Goal: Task Accomplishment & Management: Use online tool/utility

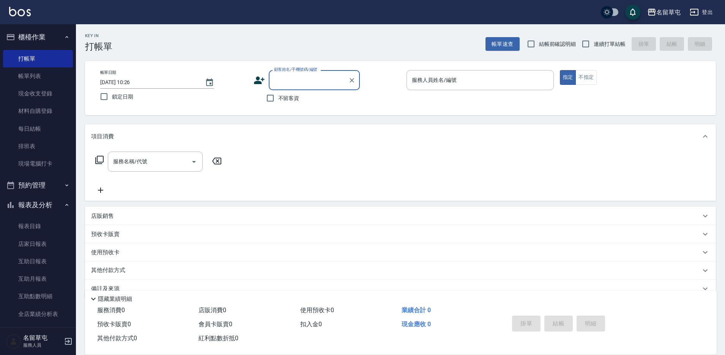
scroll to position [16, 0]
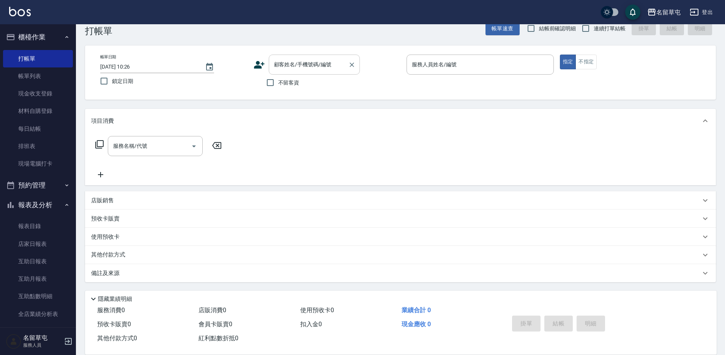
drag, startPoint x: 282, startPoint y: 84, endPoint x: 307, endPoint y: 81, distance: 25.3
click at [282, 84] on span "不留客資" at bounding box center [288, 83] width 21 height 8
click at [278, 84] on input "不留客資" at bounding box center [270, 83] width 16 height 16
checkbox input "true"
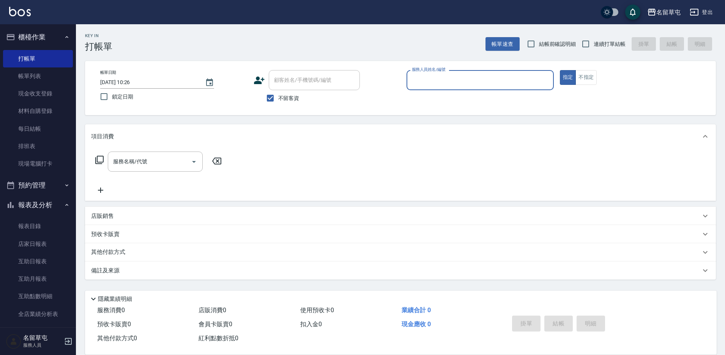
scroll to position [0, 0]
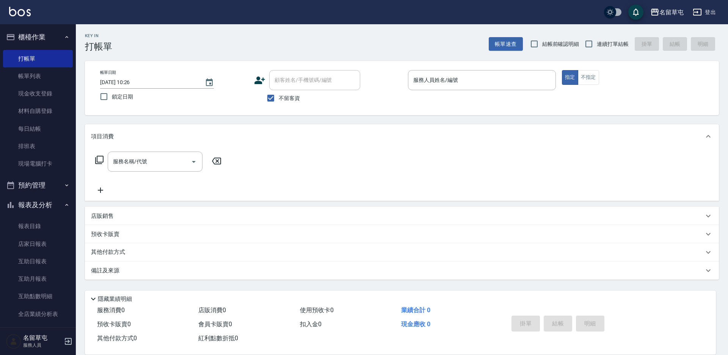
click at [599, 49] on label "連續打單結帳" at bounding box center [605, 44] width 48 height 16
click at [597, 49] on input "連續打單結帳" at bounding box center [589, 44] width 16 height 16
checkbox input "true"
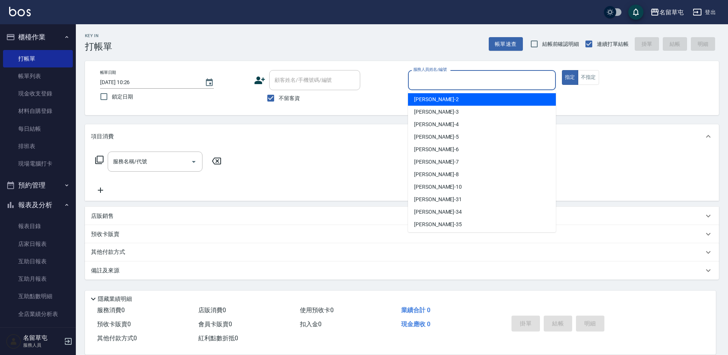
click at [485, 82] on input "服務人員姓名/編號" at bounding box center [482, 80] width 141 height 13
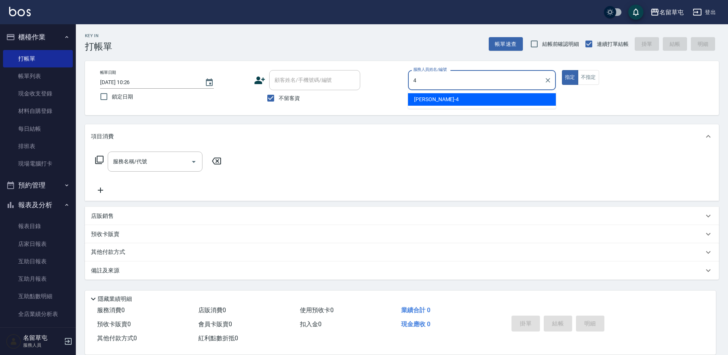
type input "[PERSON_NAME]-4"
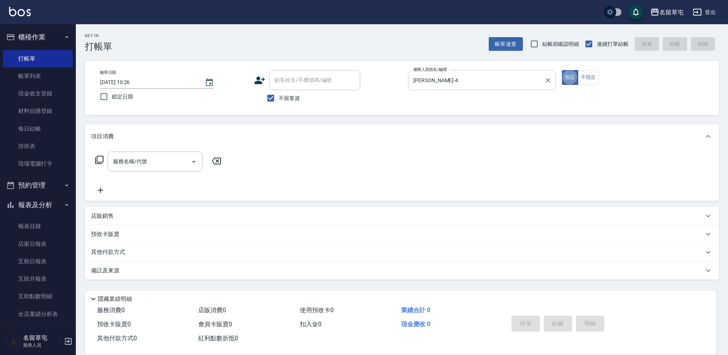
type button "true"
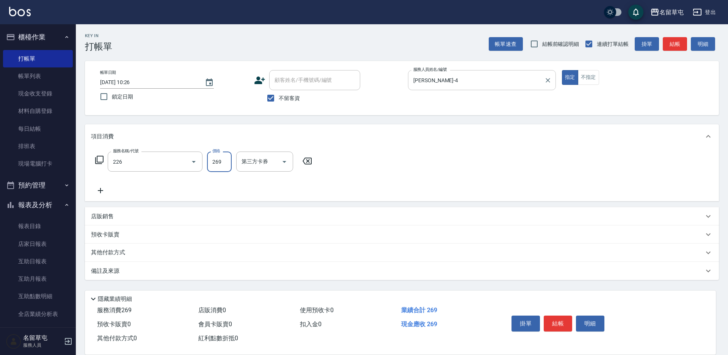
type input "洗剪269(226)"
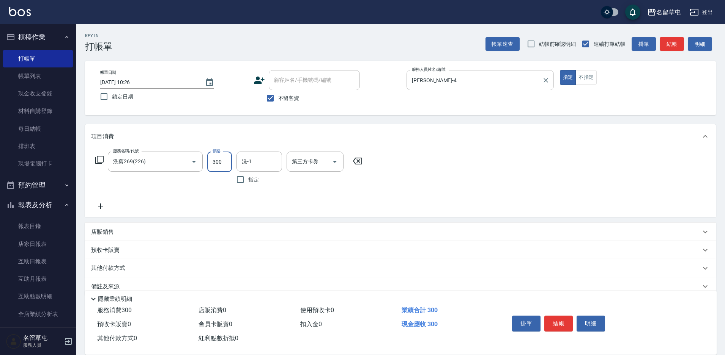
type input "300"
type input "[PERSON_NAME]-34"
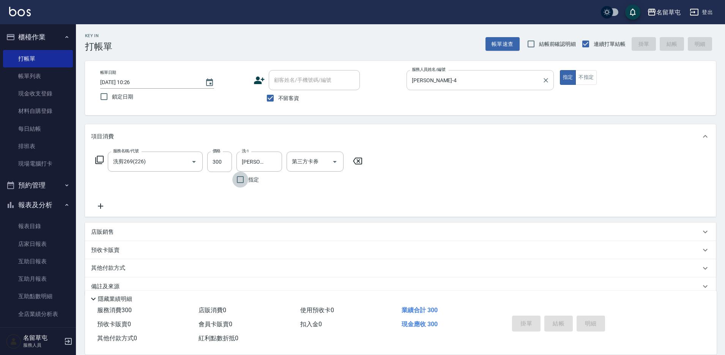
type input "[DATE] 18:47"
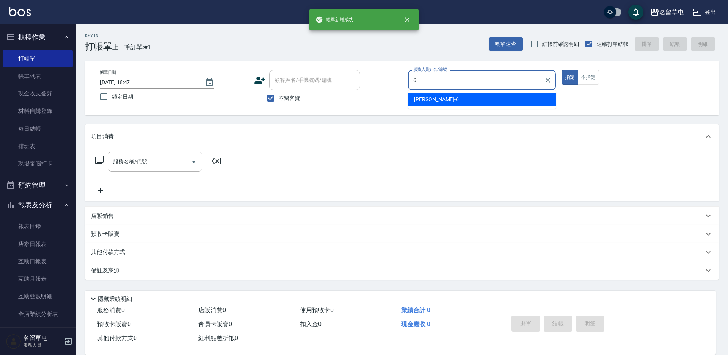
type input "[PERSON_NAME]-6"
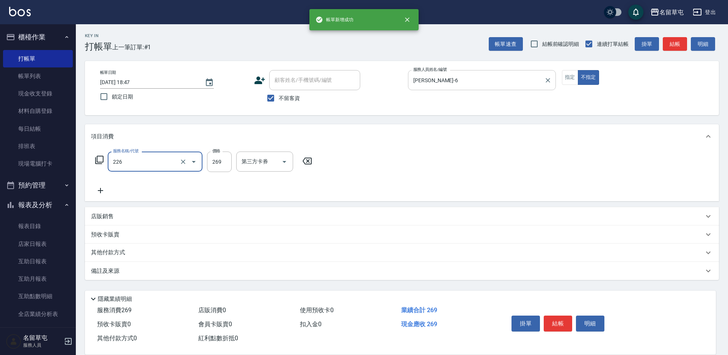
type input "洗剪269(226)"
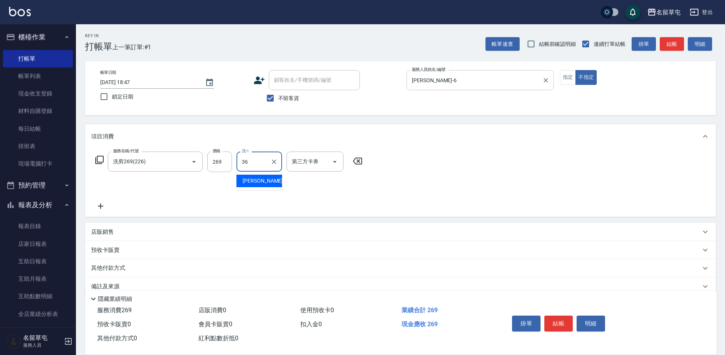
type input "[PERSON_NAME]-36"
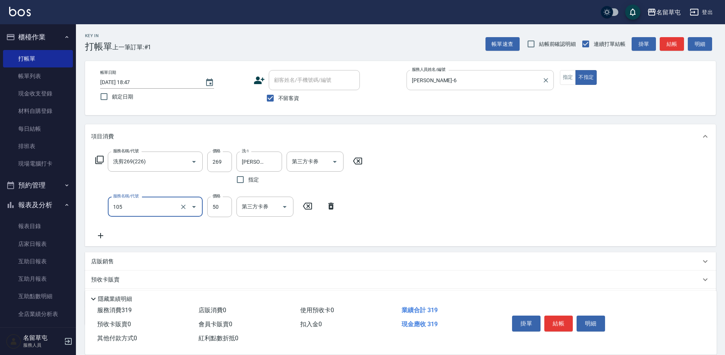
type input "精油50(105)"
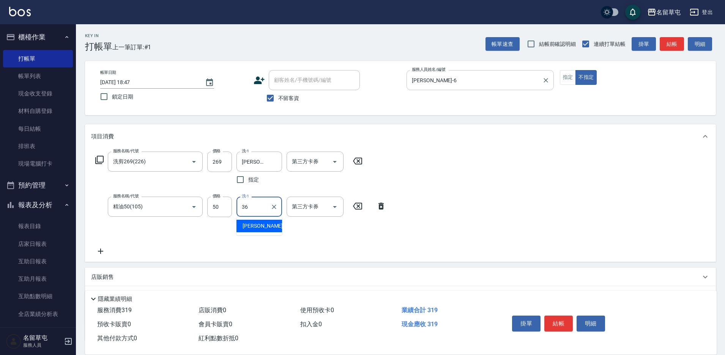
type input "[PERSON_NAME]-36"
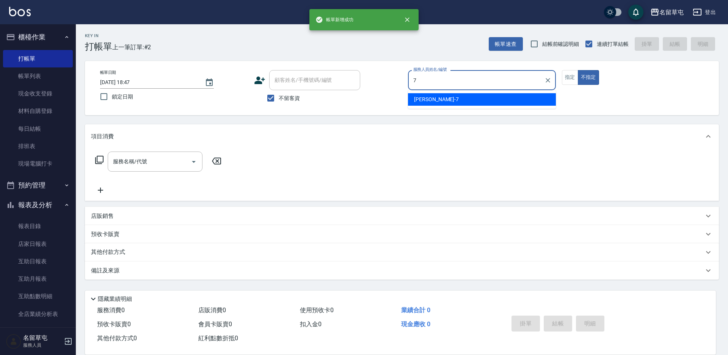
type input "[PERSON_NAME]-7"
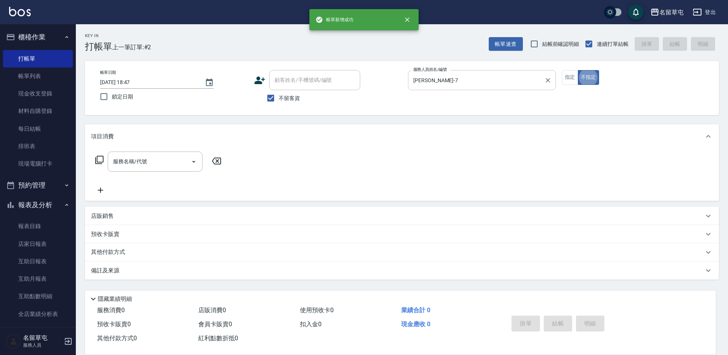
type button "false"
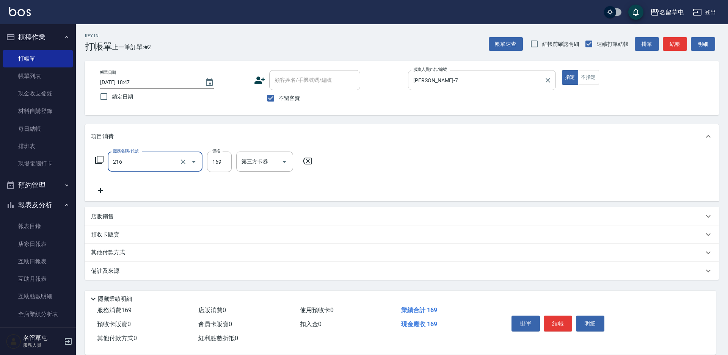
type input "剪髮169(216)"
type input "250"
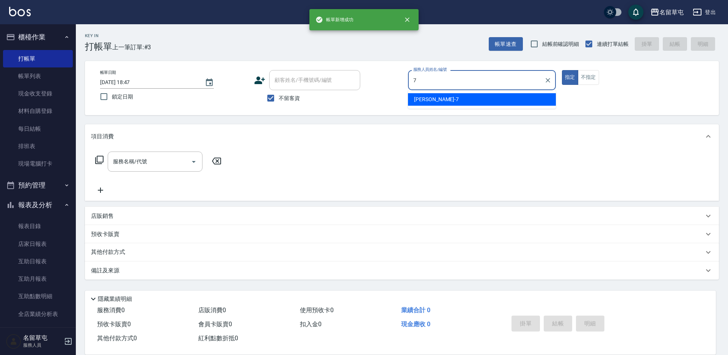
type input "[PERSON_NAME]-7"
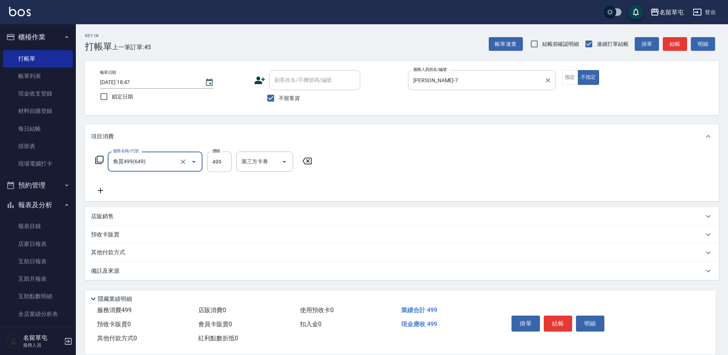
type input "角質499(649)"
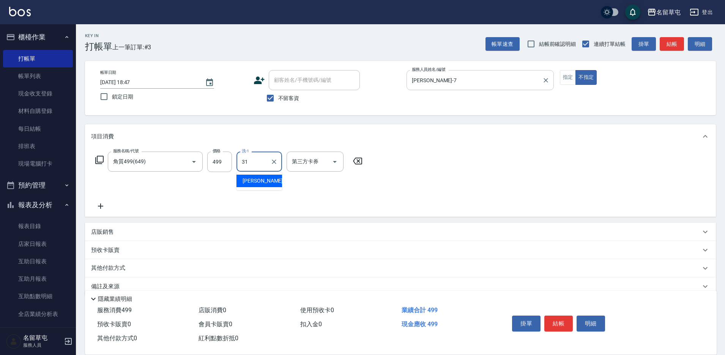
type input "[PERSON_NAME]-31"
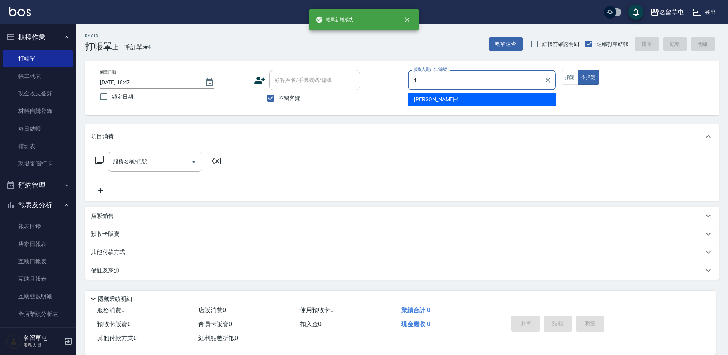
type input "[PERSON_NAME]-4"
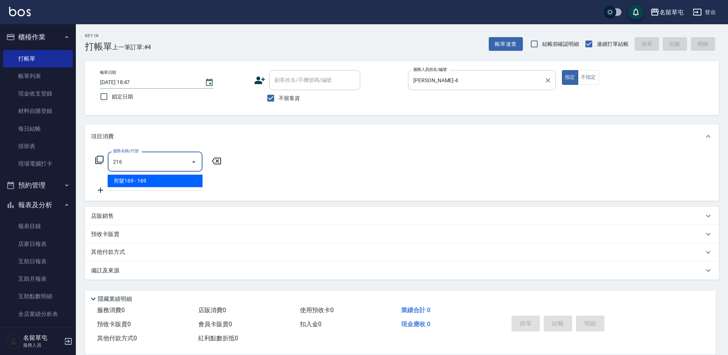
type input "剪髮169(216)"
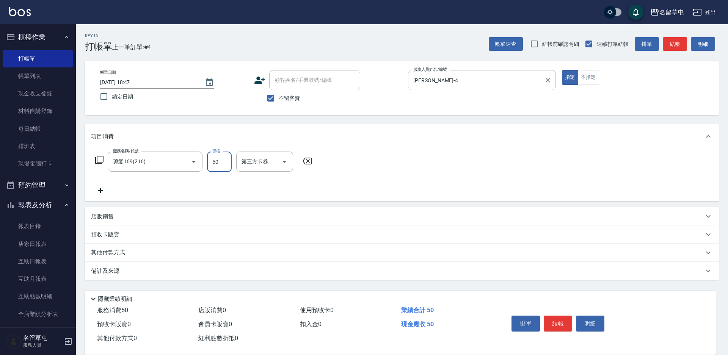
type input "50"
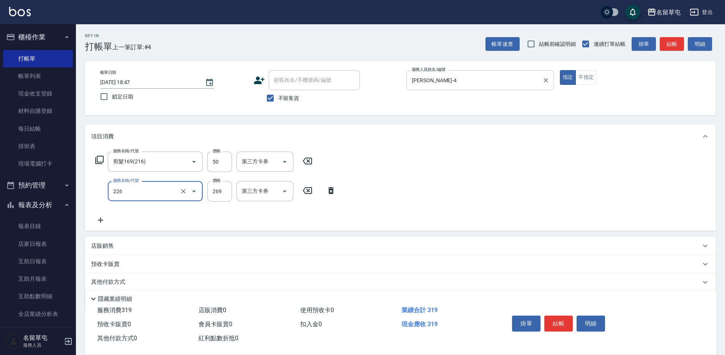
type input "洗剪269(226)"
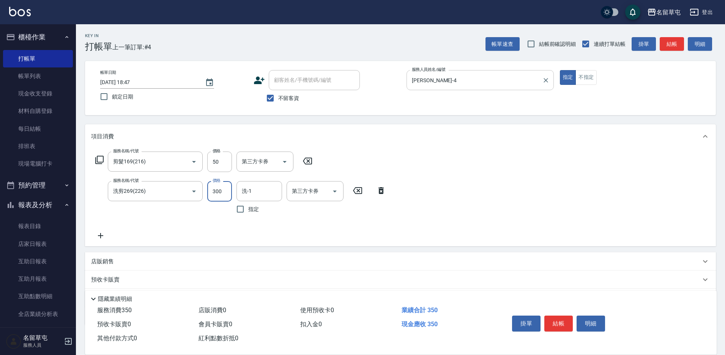
type input "300"
type input "[PERSON_NAME]-36"
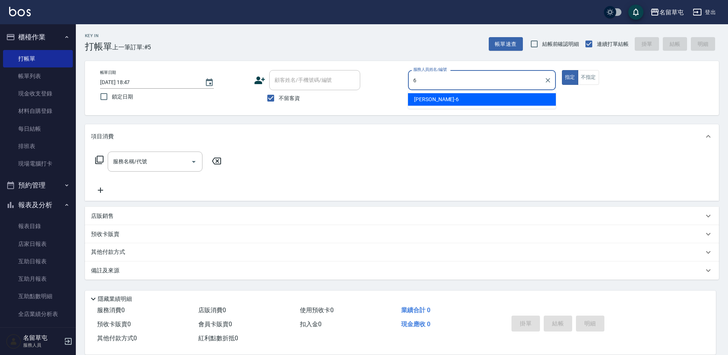
type input "[PERSON_NAME]-6"
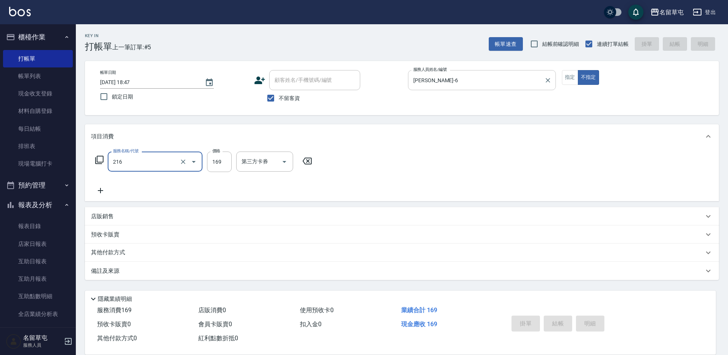
type input "216"
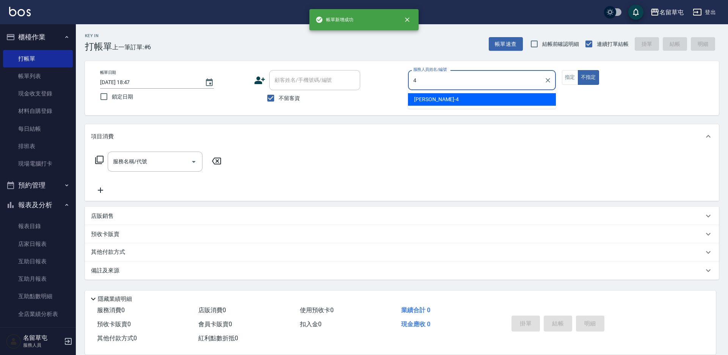
type input "[PERSON_NAME]-4"
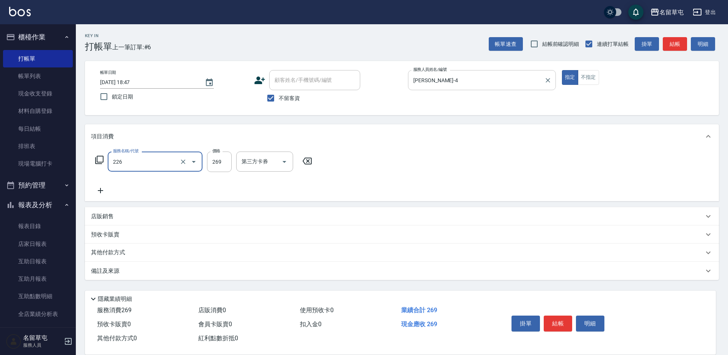
type input "洗剪269(226)"
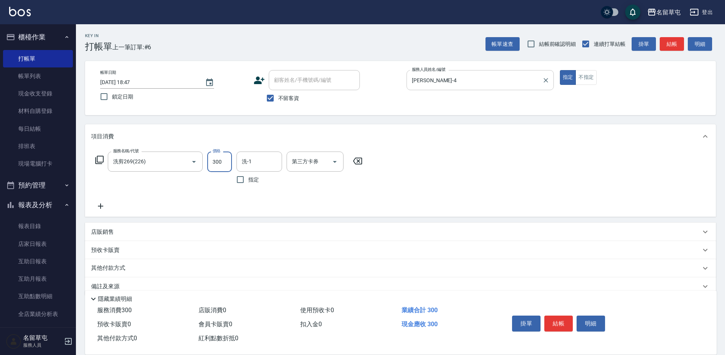
type input "300"
type input "[PERSON_NAME]-36"
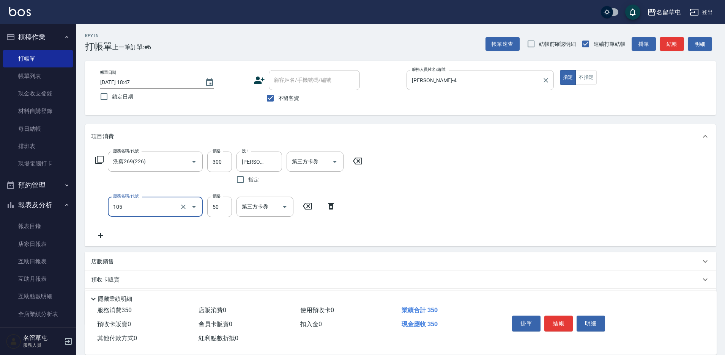
type input "精油50(105)"
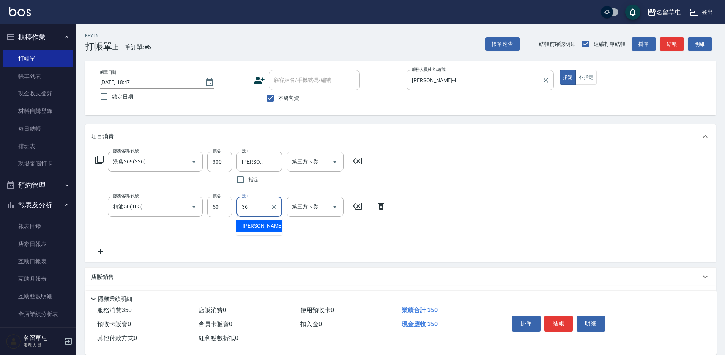
type input "[PERSON_NAME]-36"
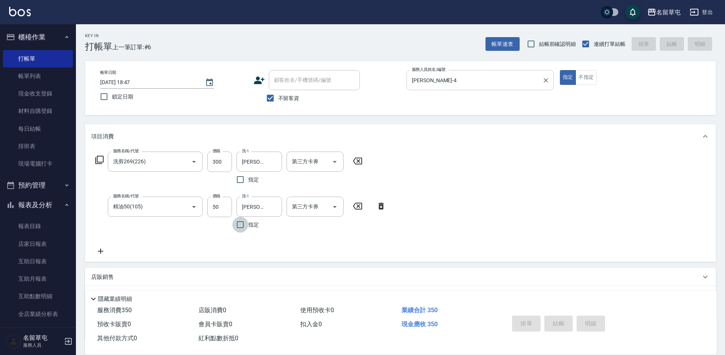
type input "[DATE] 18:48"
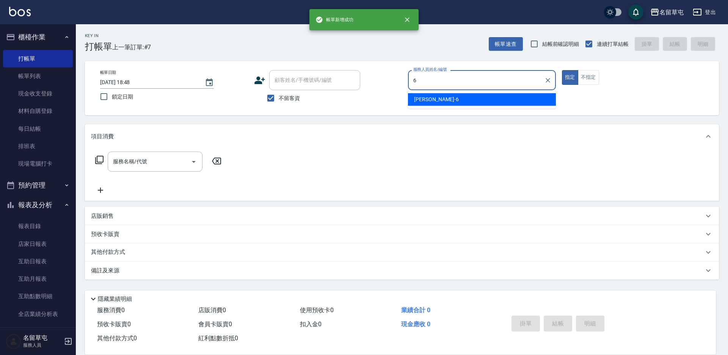
type input "[PERSON_NAME]-6"
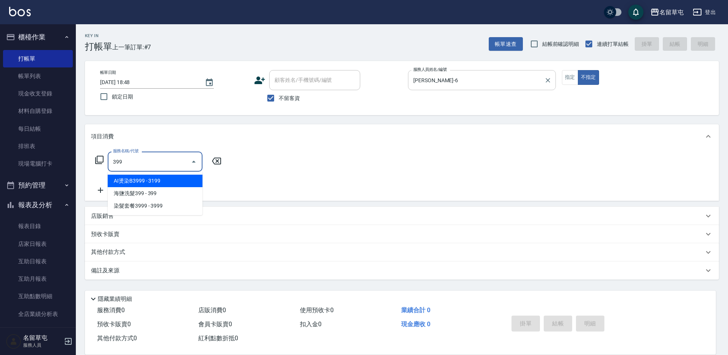
type input "AI燙染B3999(012)"
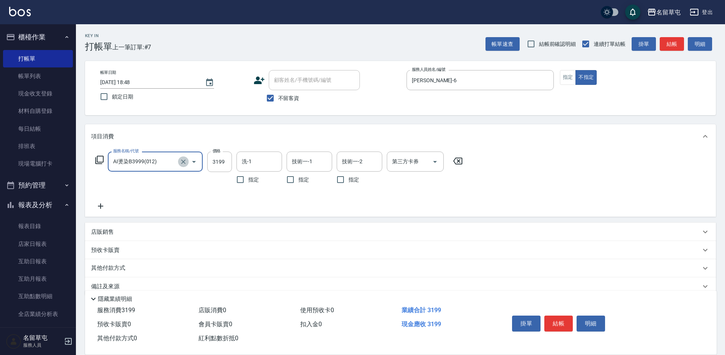
click at [179, 164] on icon "Clear" at bounding box center [183, 162] width 8 height 8
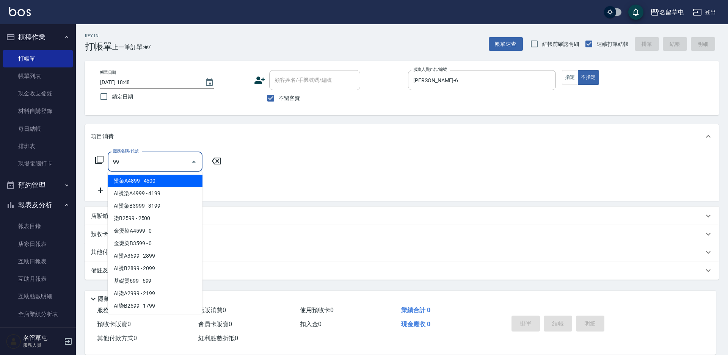
type input "9"
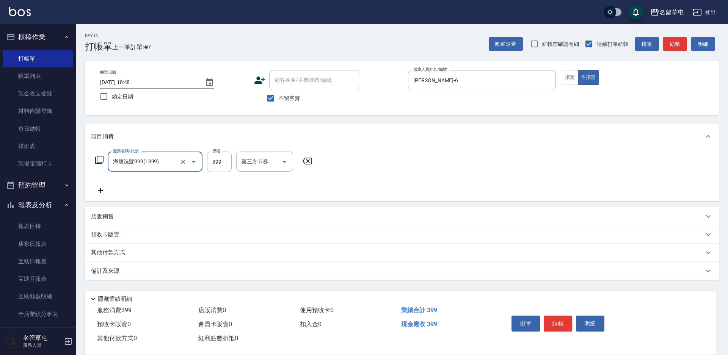
type input "海鹽洗髮399(1399)"
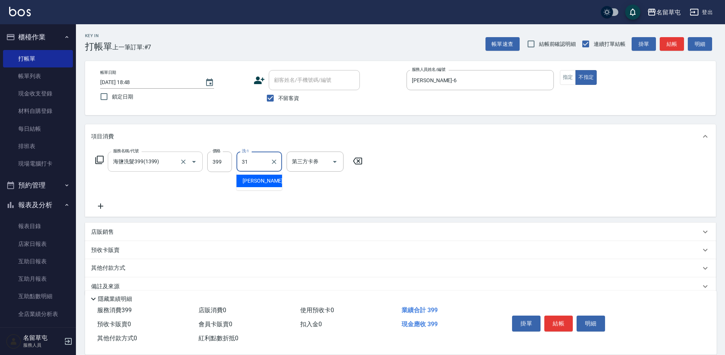
type input "[PERSON_NAME]-31"
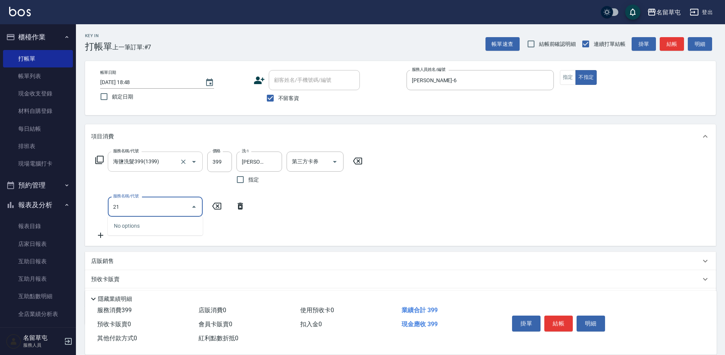
type input "216"
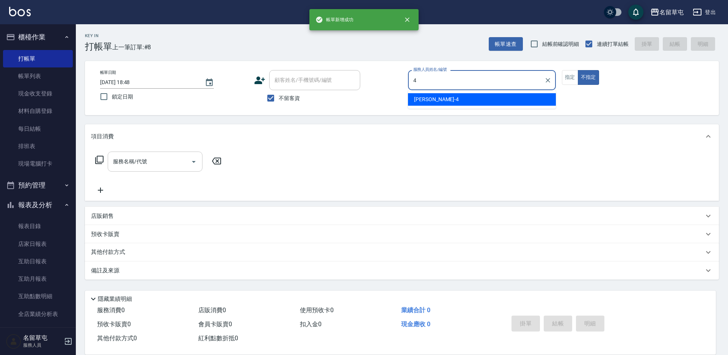
type input "[PERSON_NAME]-4"
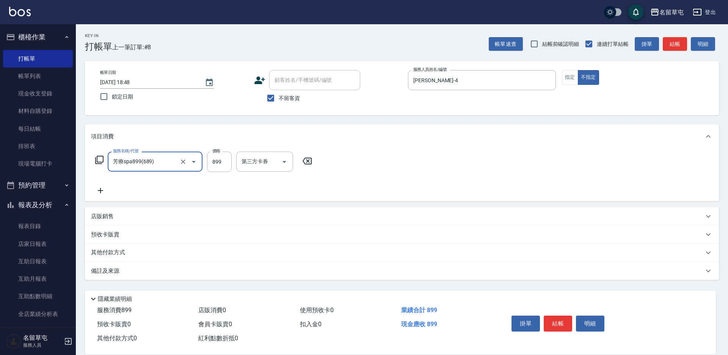
type input "芳療spa899(689)"
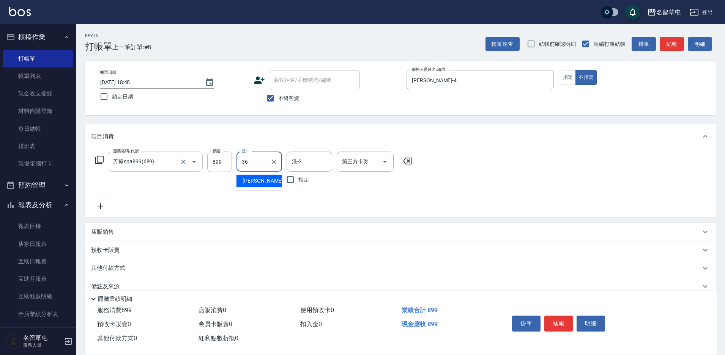
type input "[PERSON_NAME]-36"
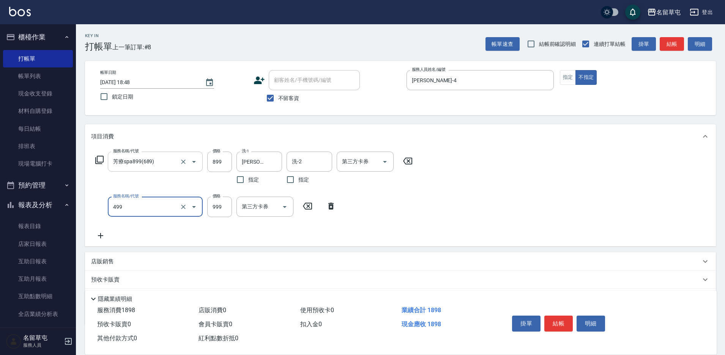
type input "染髮999(499)"
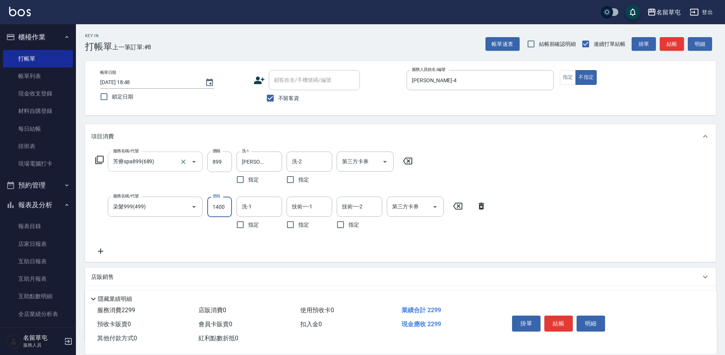
type input "1400"
type input "[PERSON_NAME]-36"
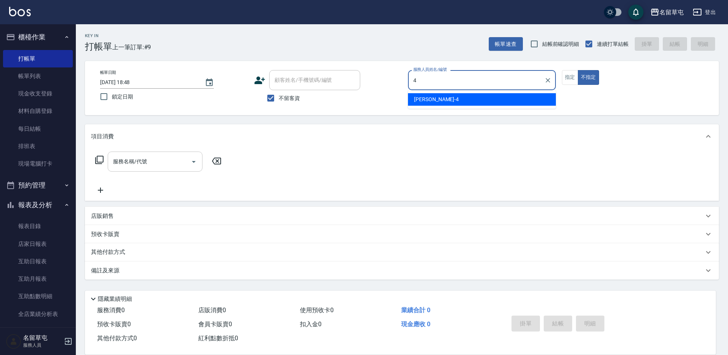
type input "[PERSON_NAME]-4"
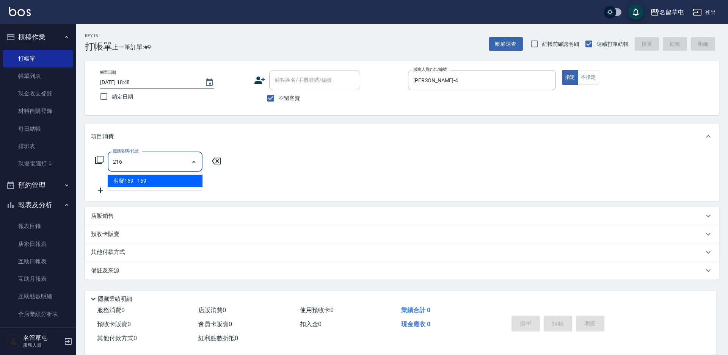
type input "剪髮169(216)"
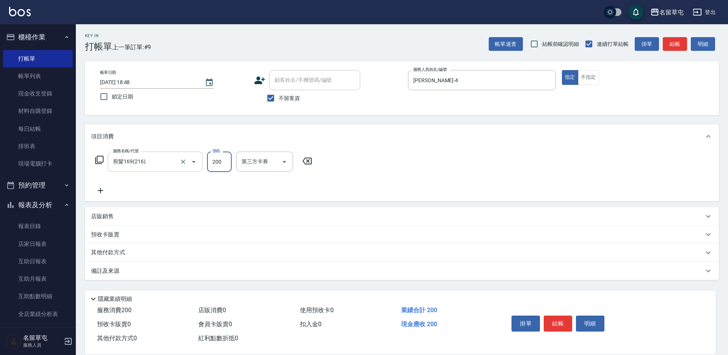
type input "200"
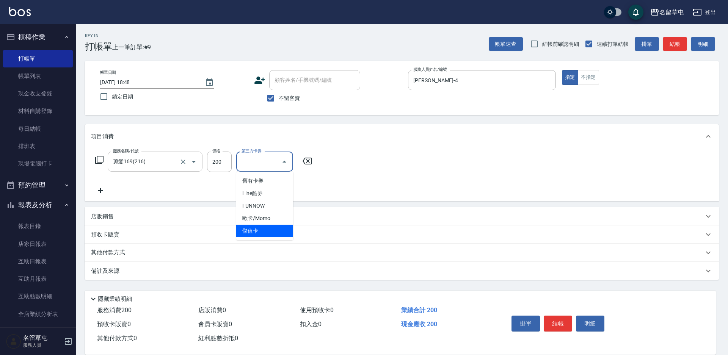
type input "儲值卡"
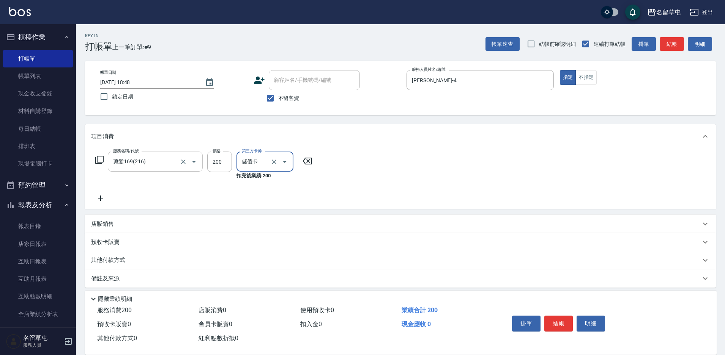
click at [293, 105] on label "不留客資" at bounding box center [280, 98] width 37 height 16
click at [278, 105] on input "不留客資" at bounding box center [270, 98] width 16 height 16
checkbox input "false"
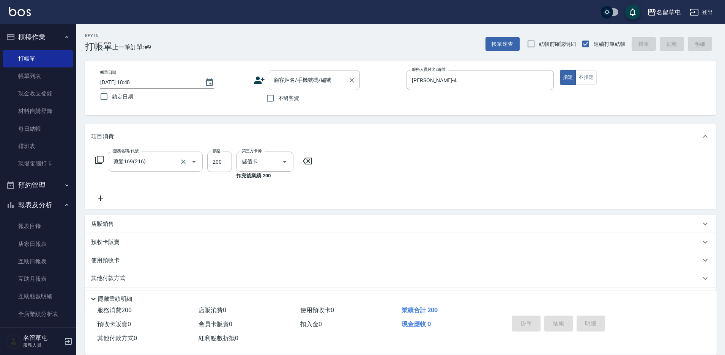
click at [299, 82] on input "顧客姓名/手機號碼/編號" at bounding box center [308, 80] width 73 height 13
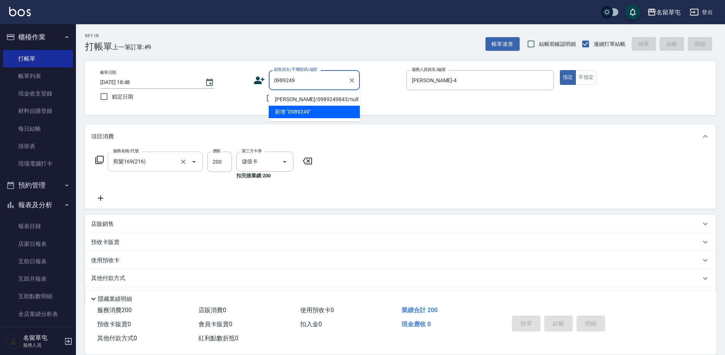
click at [303, 99] on li "[PERSON_NAME]/0989249843/null" at bounding box center [314, 99] width 91 height 13
type input "[PERSON_NAME]/0989249843/null"
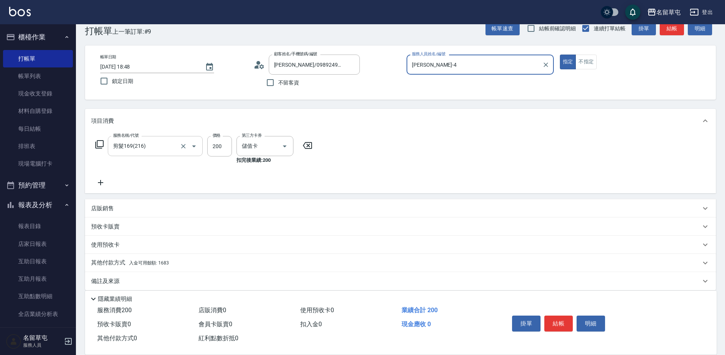
scroll to position [24, 0]
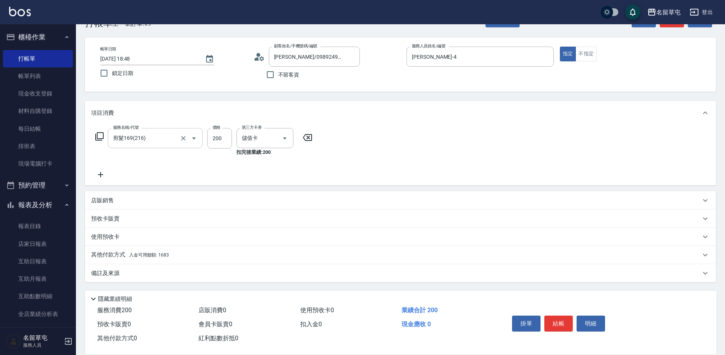
click at [135, 261] on div "其他付款方式 入金可用餘額: 1683" at bounding box center [400, 255] width 631 height 18
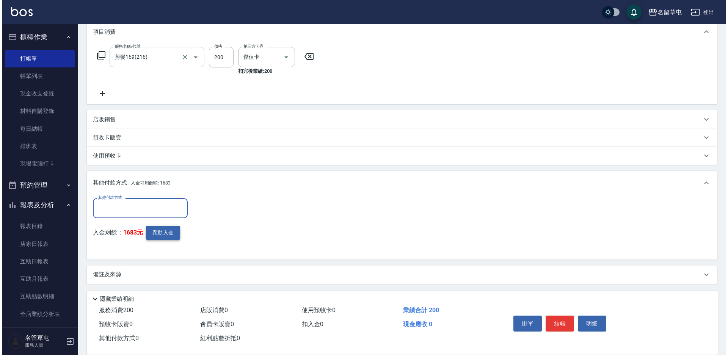
scroll to position [106, 0]
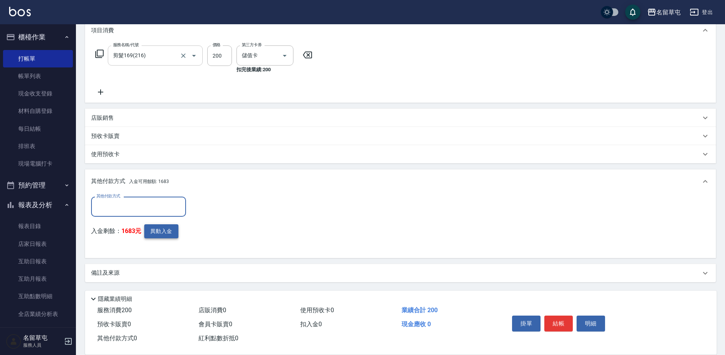
click at [161, 233] on button "異動入金" at bounding box center [161, 232] width 34 height 14
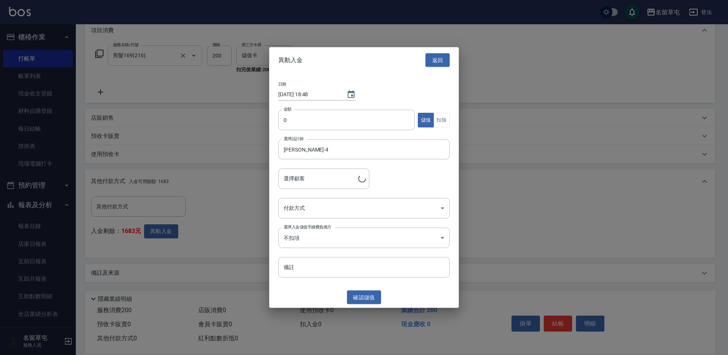
type input "[PERSON_NAME]/0989249843"
click at [335, 124] on input "0" at bounding box center [346, 120] width 137 height 20
type input "200"
click at [445, 122] on button "扣除" at bounding box center [442, 120] width 16 height 15
click at [344, 206] on body "名留草屯 登出 櫃檯作業 打帳單 帳單列表 現金收支登錄 材料自購登錄 每日結帳 排班表 現場電腦打卡 預約管理 預約管理 單日預約紀錄 單週預約紀錄 報表及…" at bounding box center [364, 125] width 728 height 462
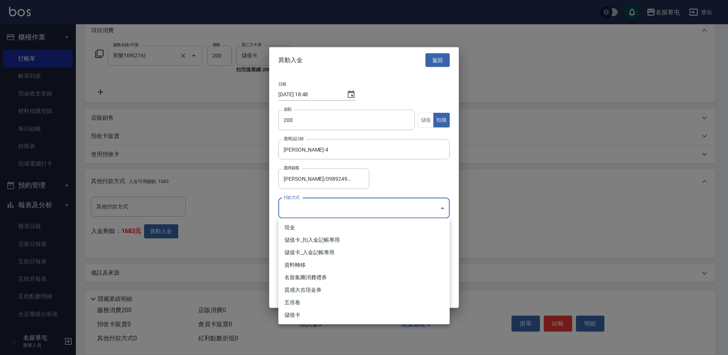
click at [329, 237] on li "儲值卡_扣入金記帳專用" at bounding box center [363, 240] width 171 height 13
type input "儲值卡_扣入金記帳專用"
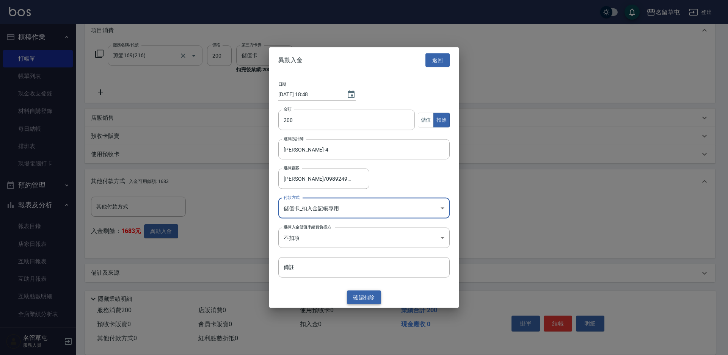
click at [360, 295] on button "確認 扣除" at bounding box center [364, 298] width 34 height 14
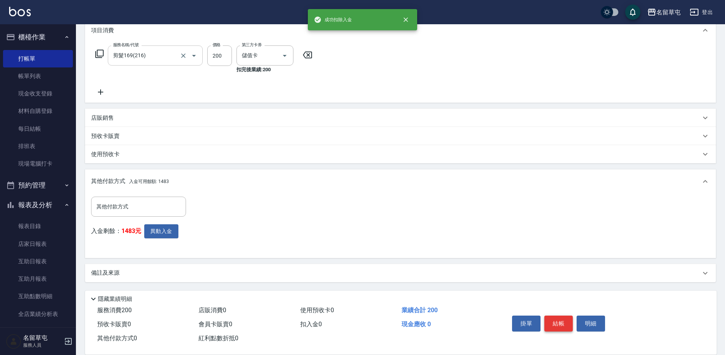
click at [558, 324] on button "結帳" at bounding box center [558, 324] width 28 height 16
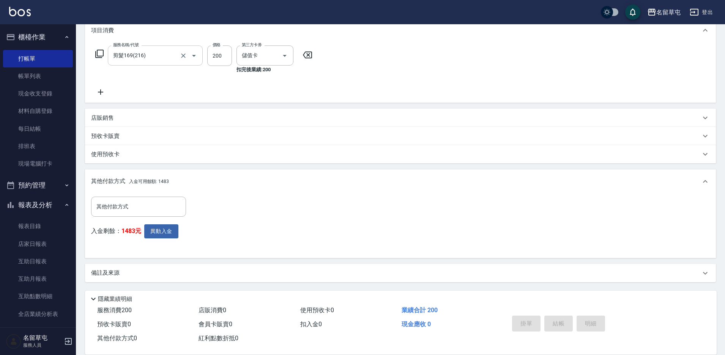
type input "[DATE] 18:49"
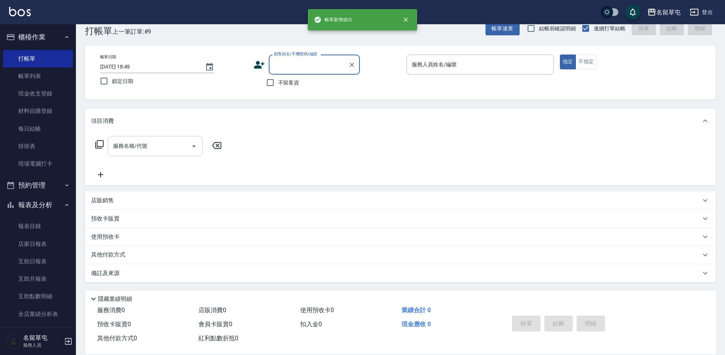
scroll to position [0, 0]
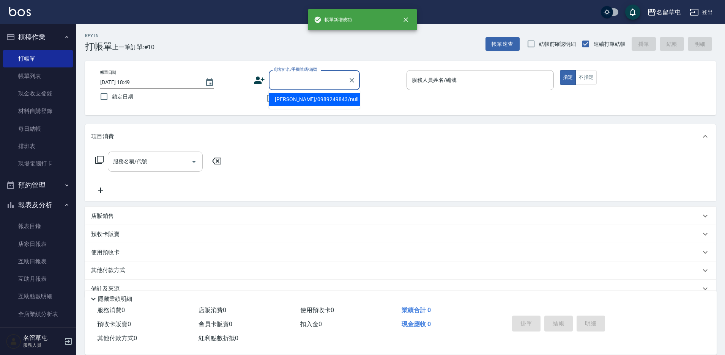
type input "[PERSON_NAME]/0989249843/null"
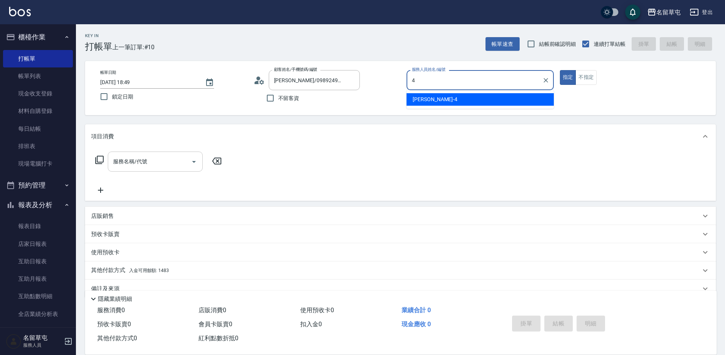
type input "[PERSON_NAME]-4"
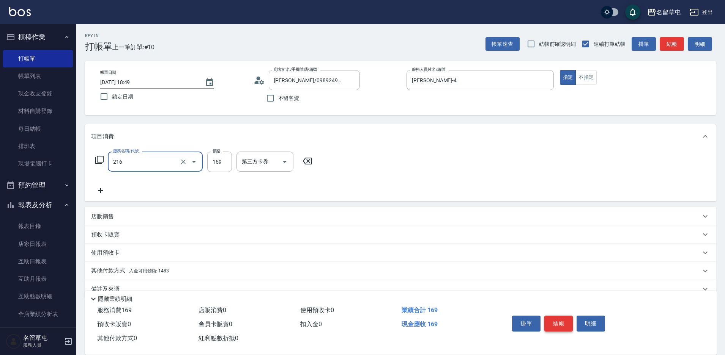
type input "剪髮169(216)"
type input "200"
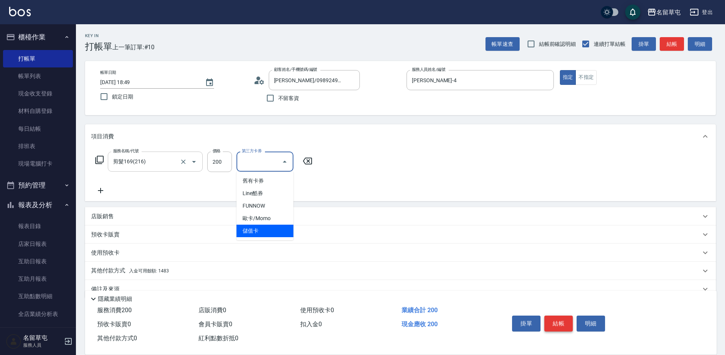
type input "儲值卡"
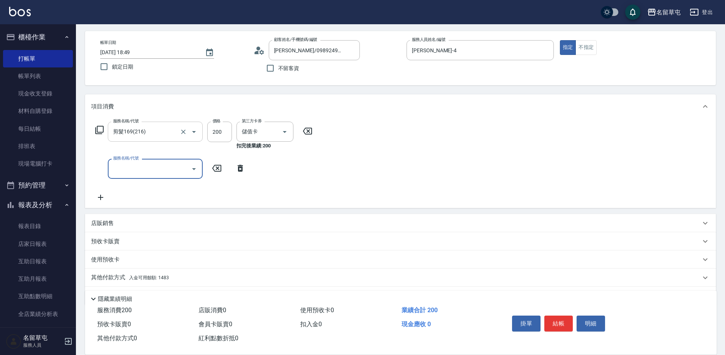
scroll to position [53, 0]
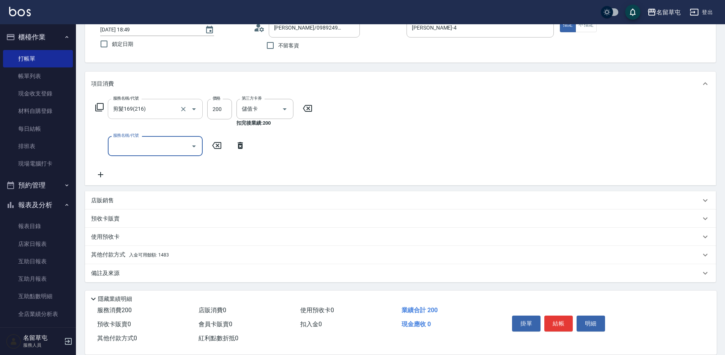
click at [112, 250] on div "其他付款方式 入金可用餘額: 1483" at bounding box center [400, 255] width 631 height 18
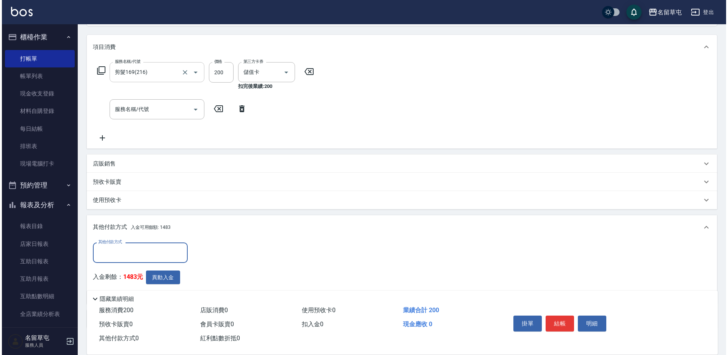
scroll to position [135, 0]
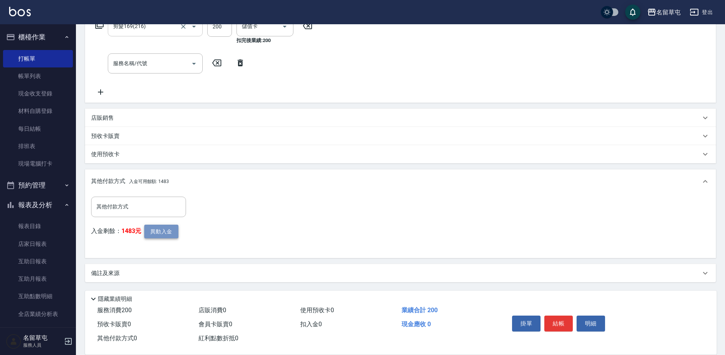
click at [173, 230] on button "異動入金" at bounding box center [161, 232] width 34 height 14
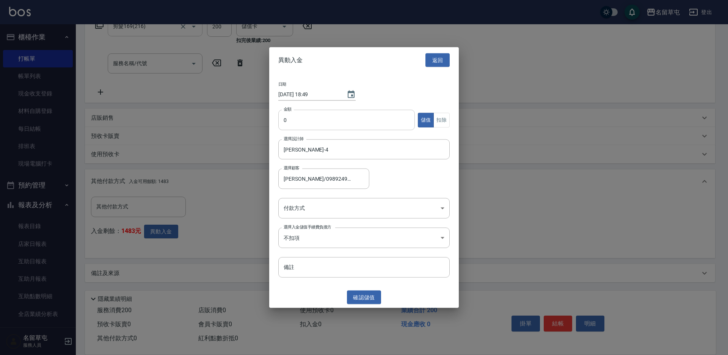
click at [306, 116] on input "0" at bounding box center [346, 120] width 137 height 20
type input "200"
click at [455, 114] on div "日期 [DATE] 18:49 金額 200 金額 儲值 扣除 選擇設計師 [PERSON_NAME]-4 選擇設計師 選擇顧客 [PERSON_NAME]/…" at bounding box center [364, 180] width 190 height 214
click at [446, 118] on button "扣除" at bounding box center [442, 120] width 16 height 15
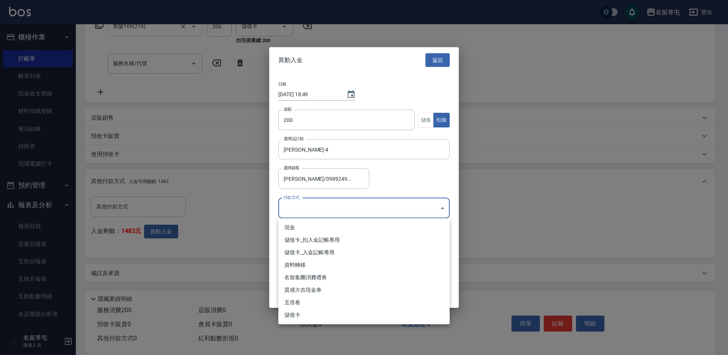
click at [329, 211] on body "名留草屯 登出 櫃檯作業 打帳單 帳單列表 現金收支登錄 材料自購登錄 每日結帳 排班表 現場電腦打卡 預約管理 預約管理 單日預約紀錄 單週預約紀錄 報表及…" at bounding box center [364, 110] width 728 height 491
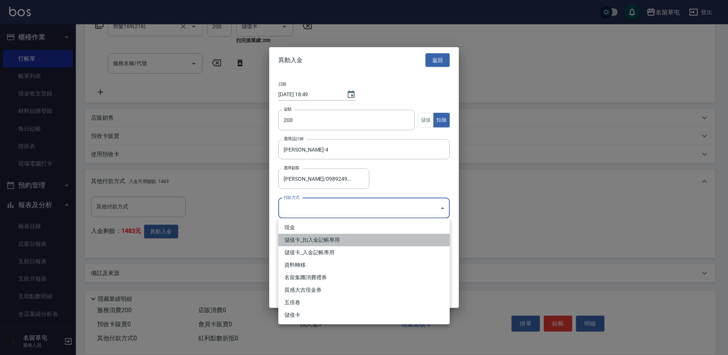
click at [320, 242] on li "儲值卡_扣入金記帳專用" at bounding box center [363, 240] width 171 height 13
type input "儲值卡_扣入金記帳專用"
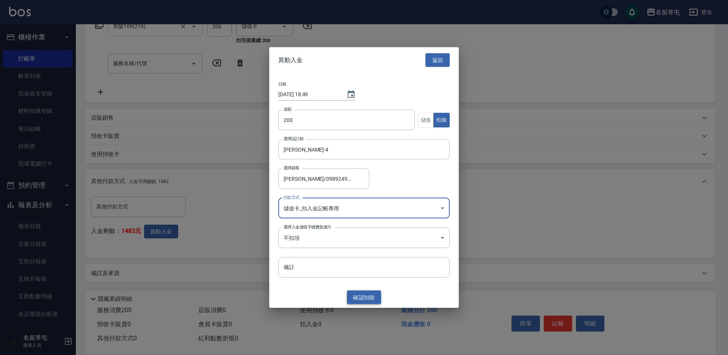
click at [373, 298] on button "確認 扣除" at bounding box center [364, 298] width 34 height 14
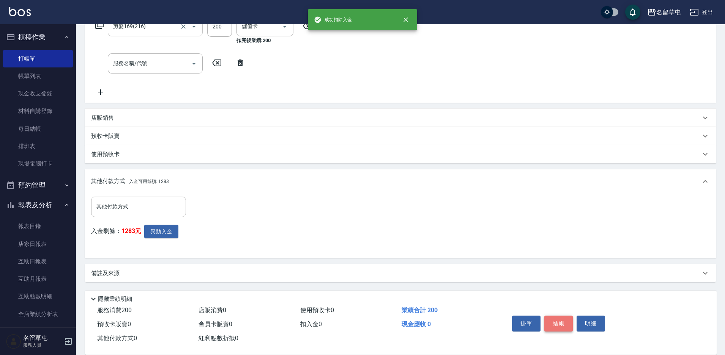
click at [558, 323] on button "結帳" at bounding box center [558, 324] width 28 height 16
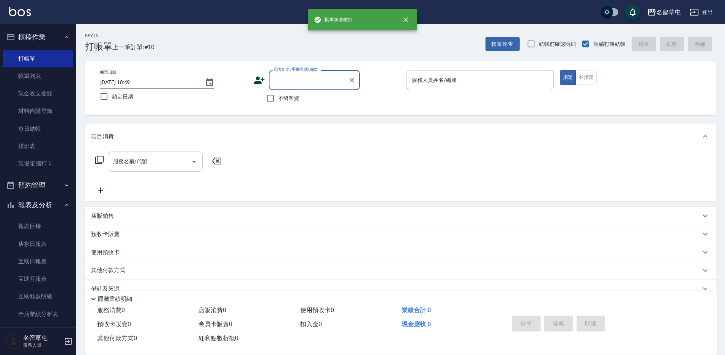
scroll to position [0, 0]
type input "[PERSON_NAME]/0989249843/null"
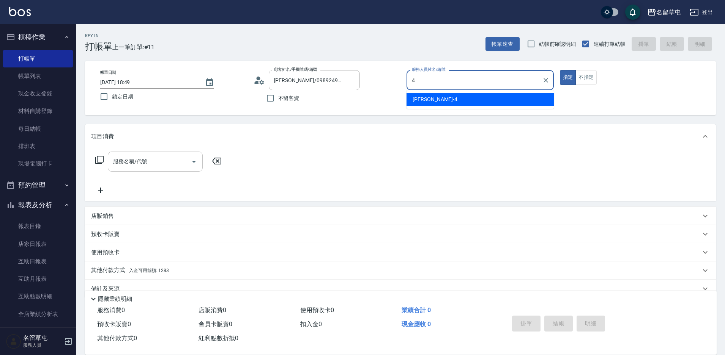
type input "[PERSON_NAME]-4"
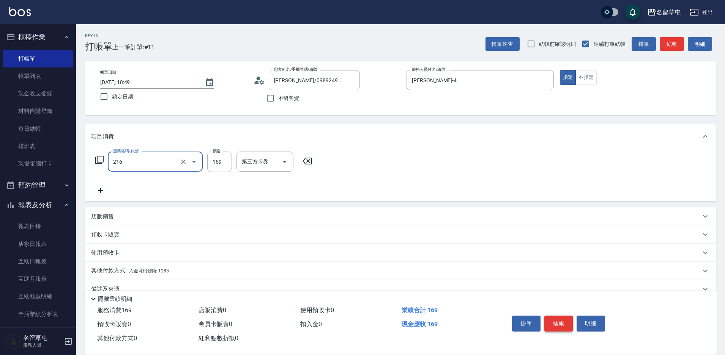
type input "剪髮169(216)"
type input "200"
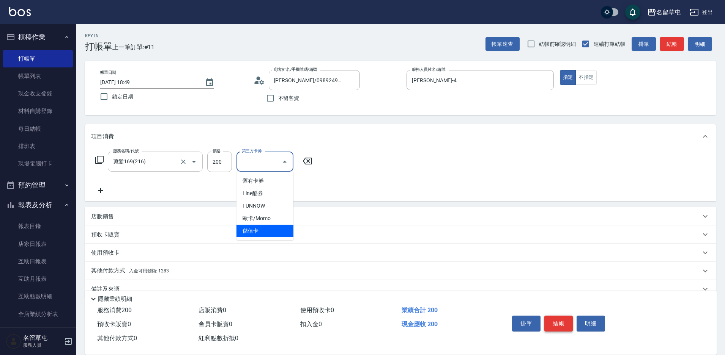
type input "儲值卡"
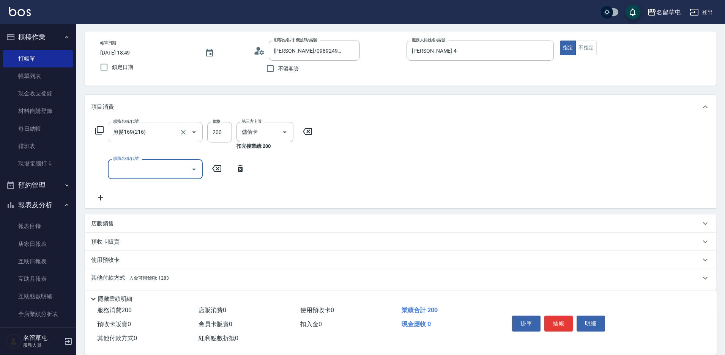
scroll to position [53, 0]
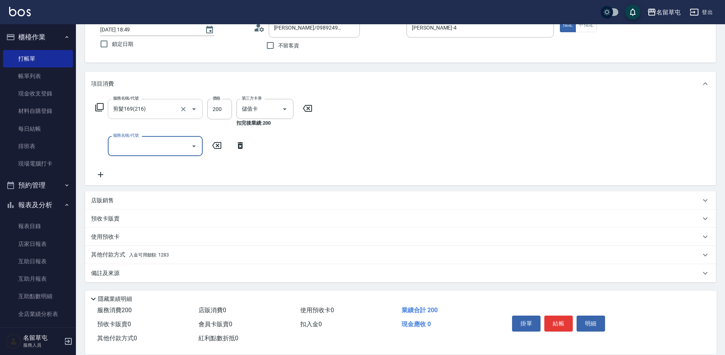
click at [133, 251] on p "其他付款方式 入金可用餘額: 1283" at bounding box center [130, 255] width 78 height 8
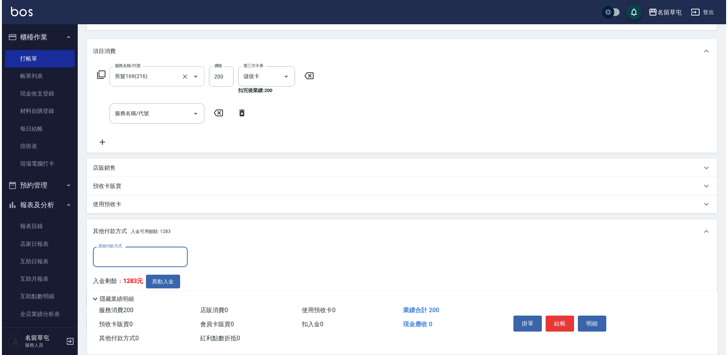
scroll to position [135, 0]
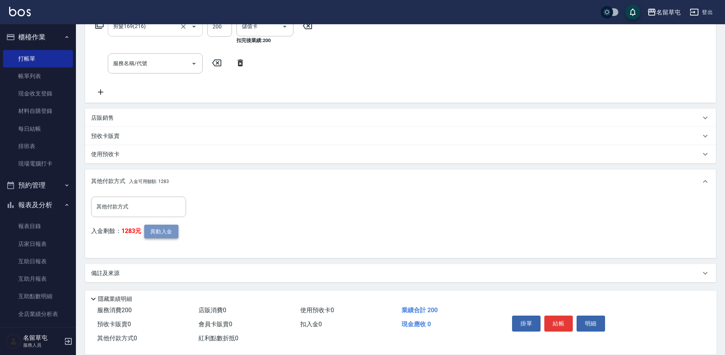
click at [163, 235] on button "異動入金" at bounding box center [161, 232] width 34 height 14
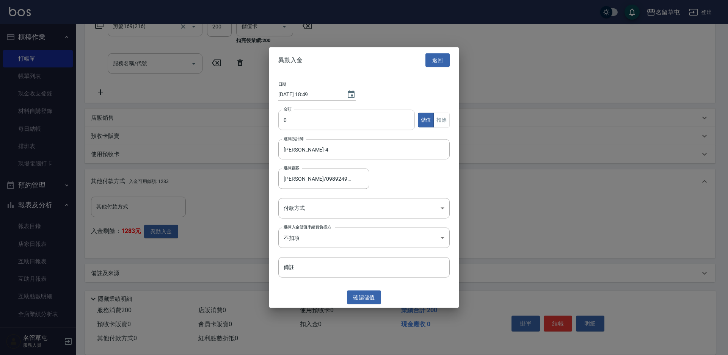
click at [317, 119] on input "0" at bounding box center [346, 120] width 137 height 20
type input "200"
drag, startPoint x: 445, startPoint y: 118, endPoint x: 442, endPoint y: 121, distance: 4.9
click at [445, 118] on button "扣除" at bounding box center [442, 120] width 16 height 15
click at [344, 203] on body "名留草屯 登出 櫃檯作業 打帳單 帳單列表 現金收支登錄 材料自購登錄 每日結帳 排班表 現場電腦打卡 預約管理 預約管理 單日預約紀錄 單週預約紀錄 報表及…" at bounding box center [364, 110] width 728 height 491
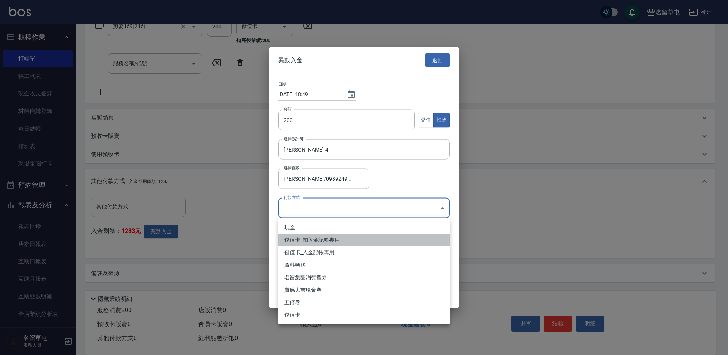
click at [331, 240] on li "儲值卡_扣入金記帳專用" at bounding box center [363, 240] width 171 height 13
type input "儲值卡_扣入金記帳專用"
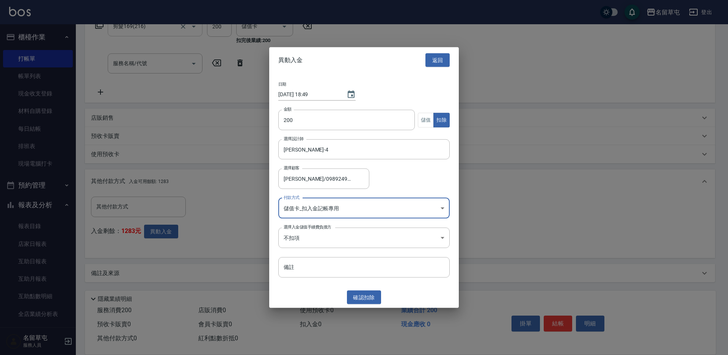
drag, startPoint x: 353, startPoint y: 297, endPoint x: 363, endPoint y: 297, distance: 9.9
click at [353, 297] on button "確認 扣除" at bounding box center [364, 298] width 34 height 14
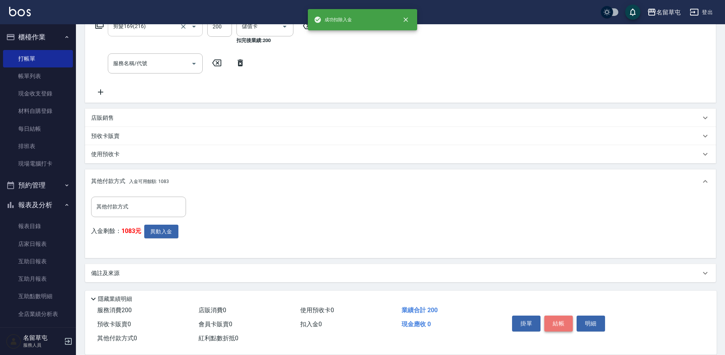
click at [558, 324] on button "結帳" at bounding box center [558, 324] width 28 height 16
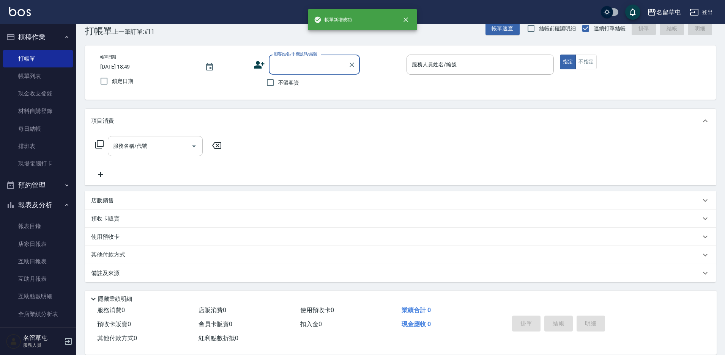
scroll to position [0, 0]
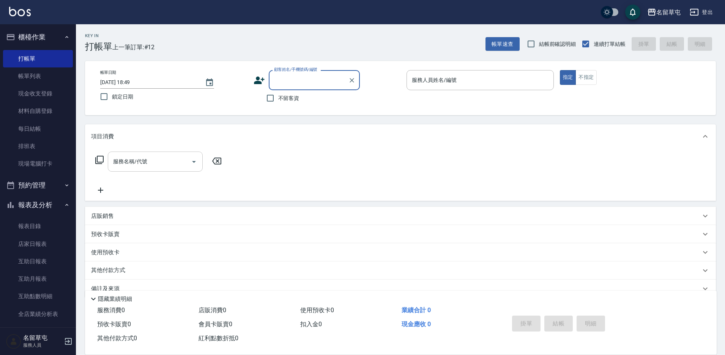
drag, startPoint x: 290, startPoint y: 100, endPoint x: 304, endPoint y: 99, distance: 14.5
click at [290, 100] on span "不留客資" at bounding box center [288, 98] width 21 height 8
click at [278, 100] on input "不留客資" at bounding box center [270, 98] width 16 height 16
checkbox input "true"
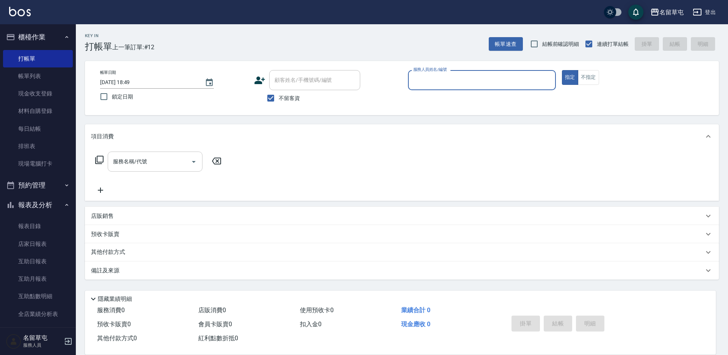
click at [496, 83] on input "服務人員姓名/編號" at bounding box center [482, 80] width 141 height 13
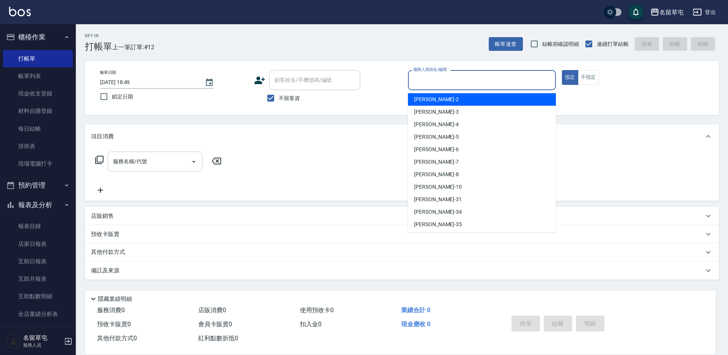
type input "[PERSON_NAME]/0976982260/"
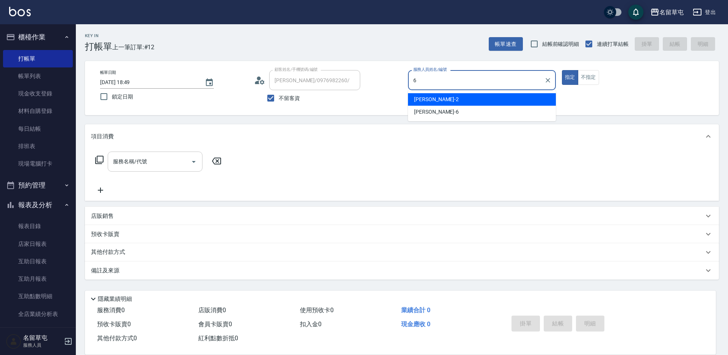
type input "[PERSON_NAME]-6"
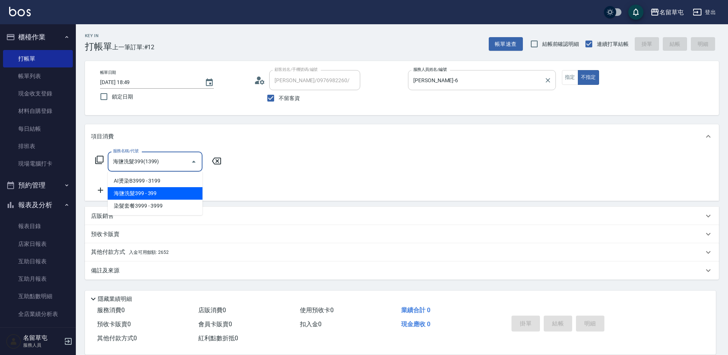
type input "海鹽洗髮399(1399)"
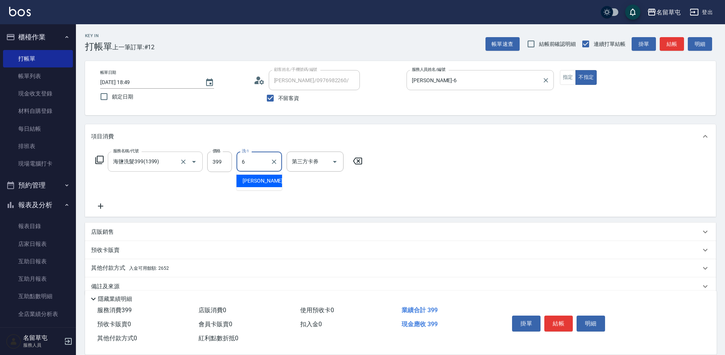
type input "[PERSON_NAME]-6"
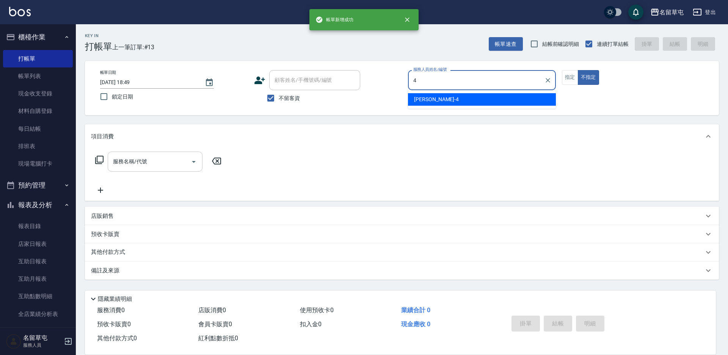
type input "[PERSON_NAME]-4"
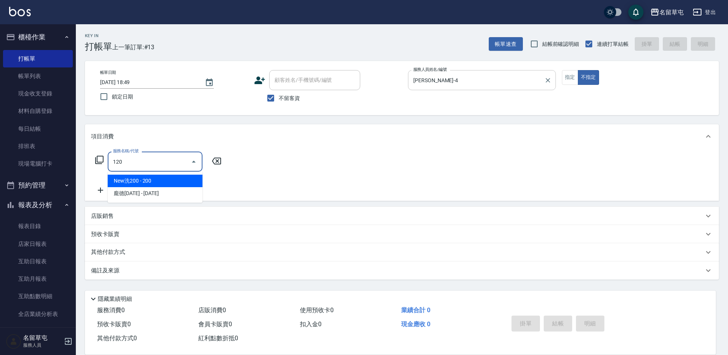
type input "New洗200(120)"
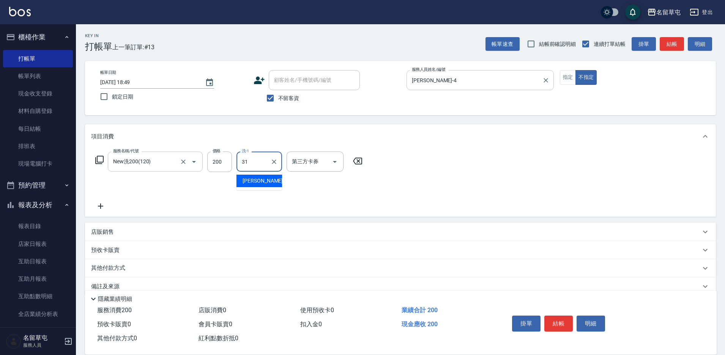
type input "[PERSON_NAME]-31"
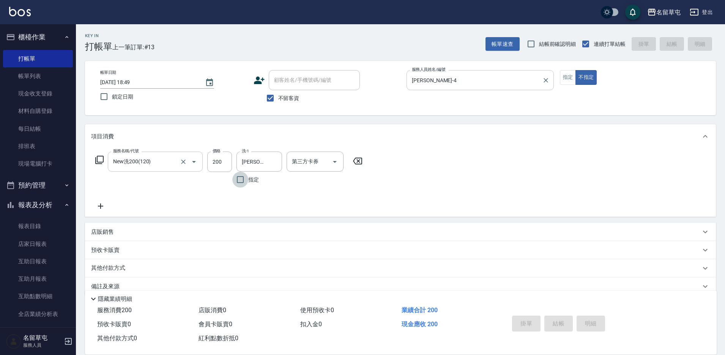
type input "[DATE] 18:50"
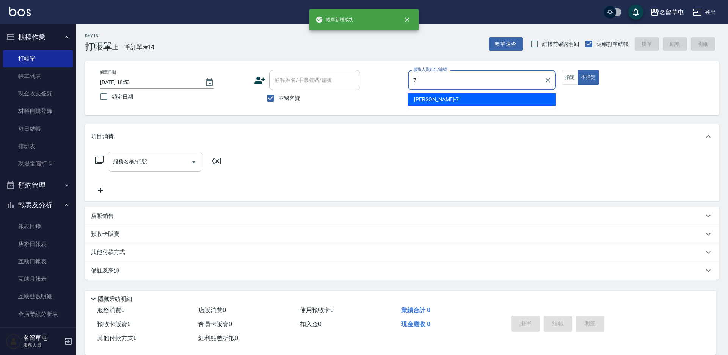
type input "[PERSON_NAME]-7"
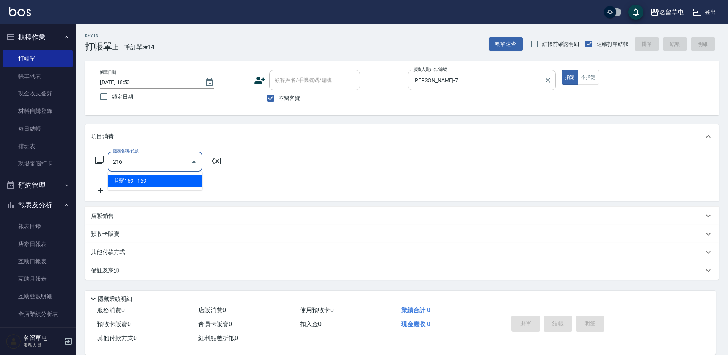
type input "剪髮169(216)"
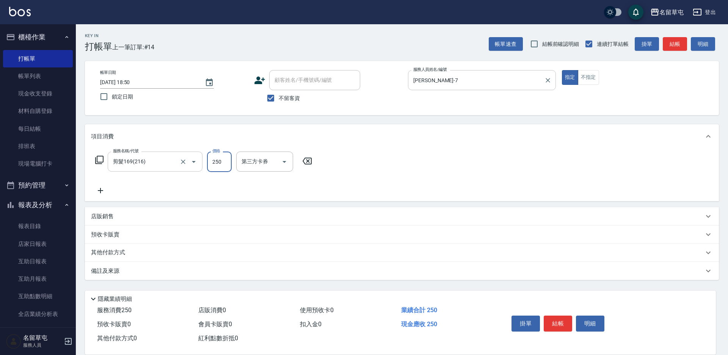
type input "250"
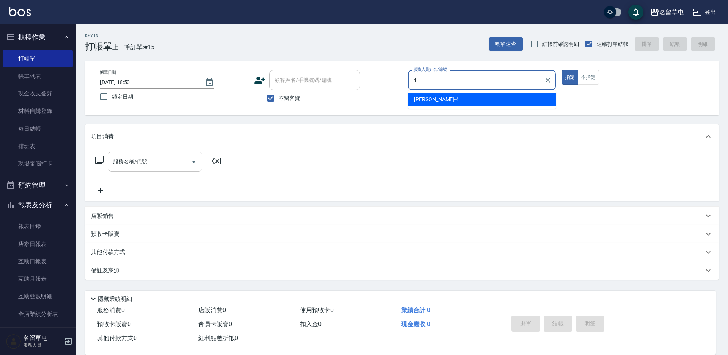
type input "[PERSON_NAME]-4"
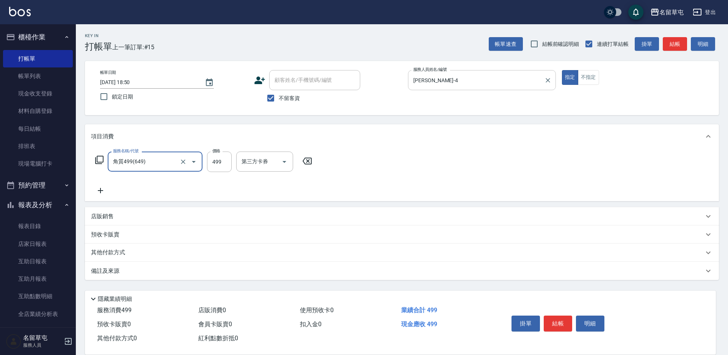
type input "角質499(649)"
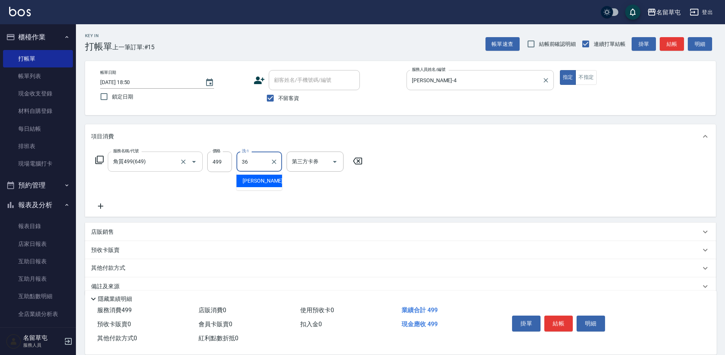
type input "[PERSON_NAME]-36"
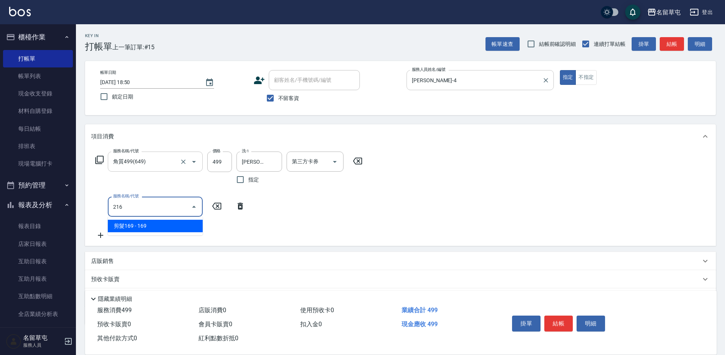
type input "剪髮169(216)"
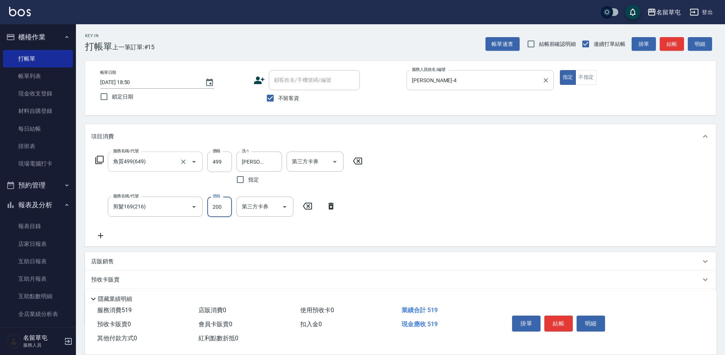
type input "200"
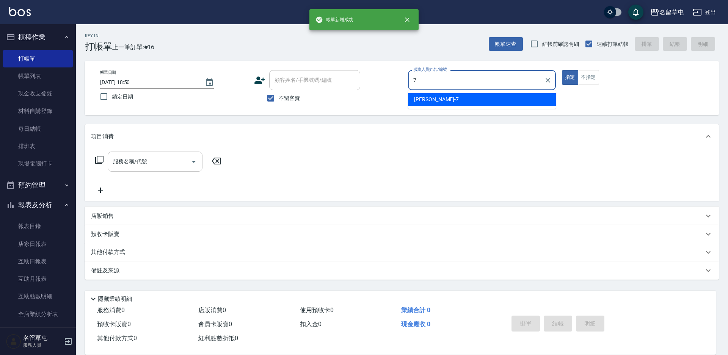
type input "[PERSON_NAME]-7"
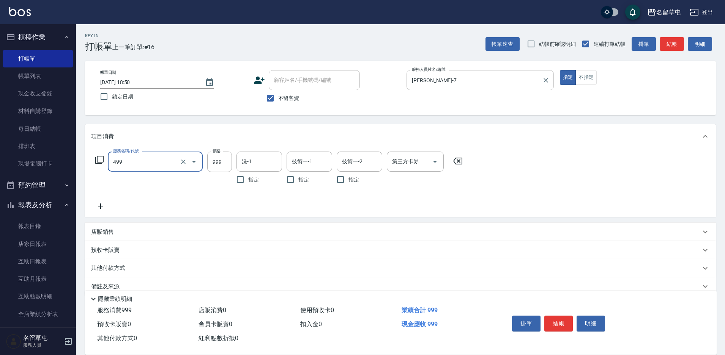
type input "染髮999(499)"
type input "1600"
click at [261, 161] on input "洗-1" at bounding box center [259, 161] width 39 height 13
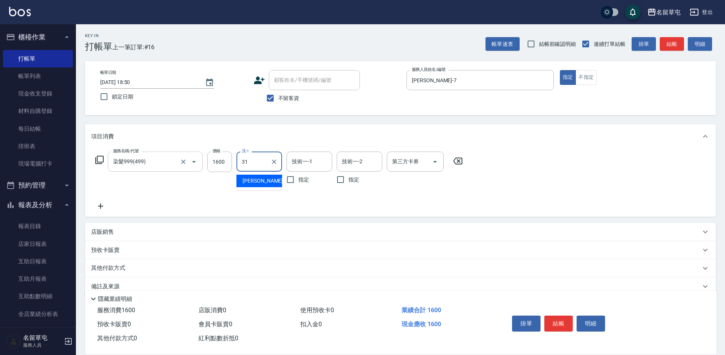
type input "[PERSON_NAME]-31"
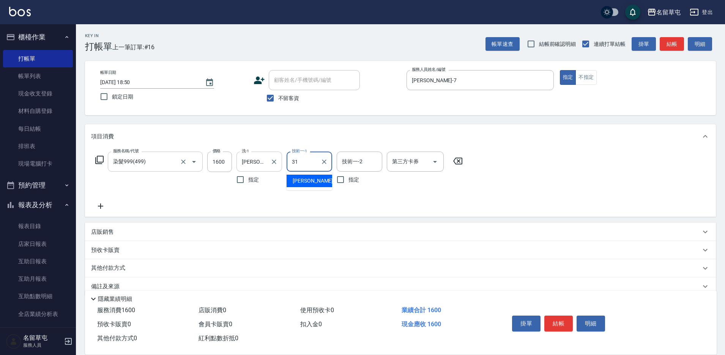
type input "[PERSON_NAME]-31"
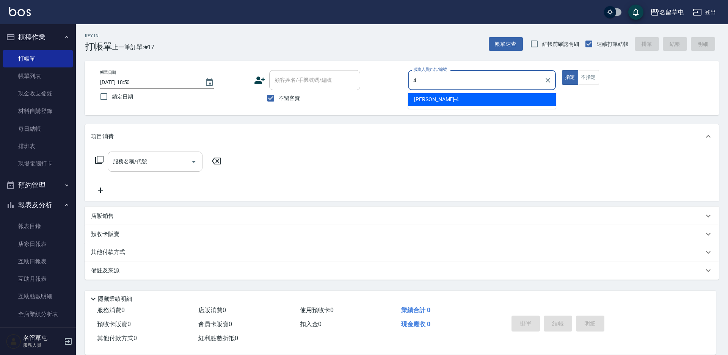
type input "[PERSON_NAME]-4"
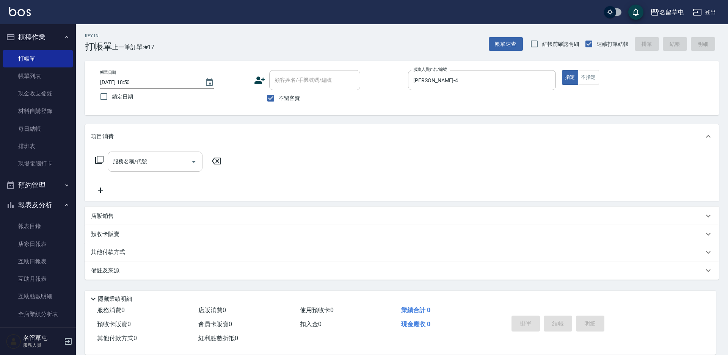
click at [293, 96] on span "不留客資" at bounding box center [289, 98] width 21 height 8
click at [279, 96] on input "不留客資" at bounding box center [271, 98] width 16 height 16
checkbox input "false"
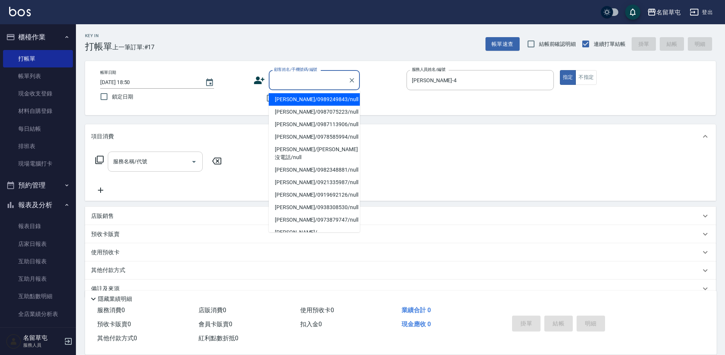
click at [296, 82] on input "顧客姓名/手機號碼/編號" at bounding box center [308, 80] width 73 height 13
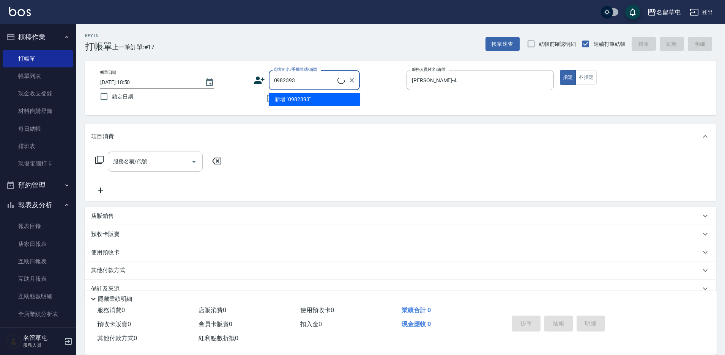
type input "0982393"
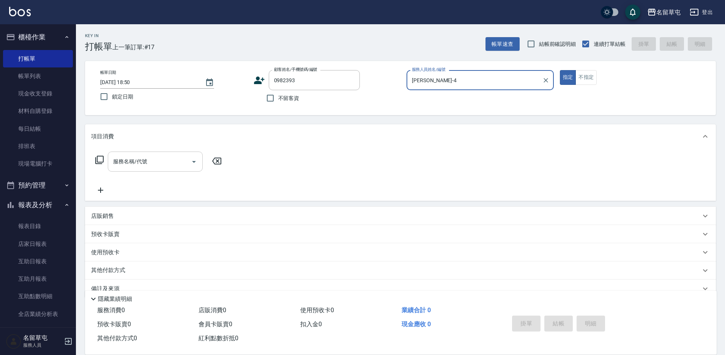
click at [560, 70] on button "指定" at bounding box center [568, 77] width 16 height 15
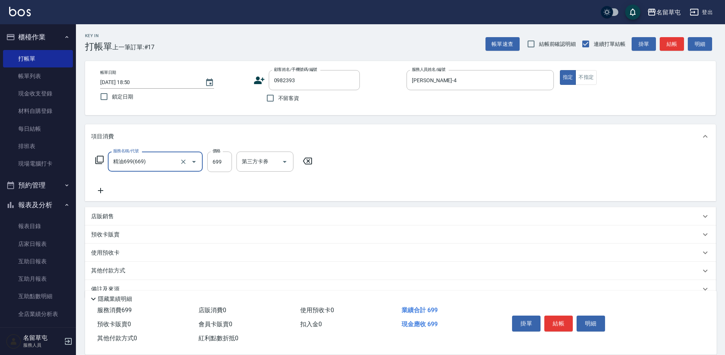
type input "精油699(669)"
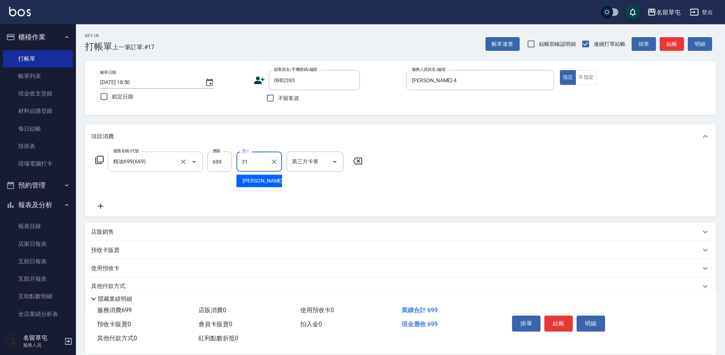
type input "[PERSON_NAME]-31"
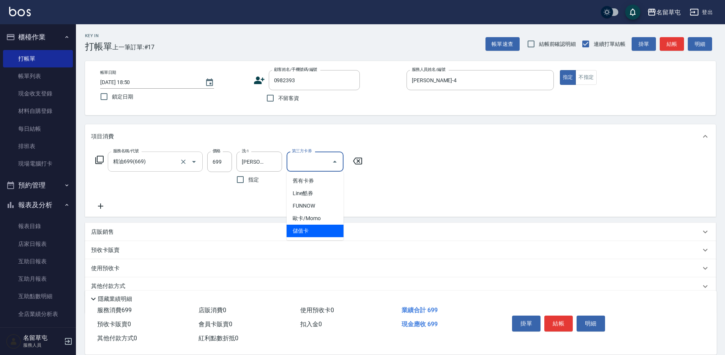
type input "儲值卡"
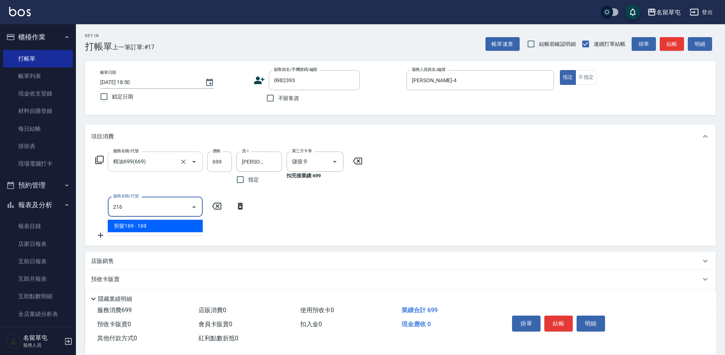
type input "剪髮169(216)"
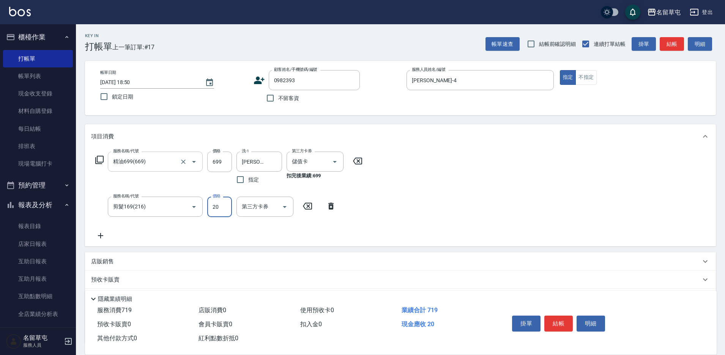
type input "20"
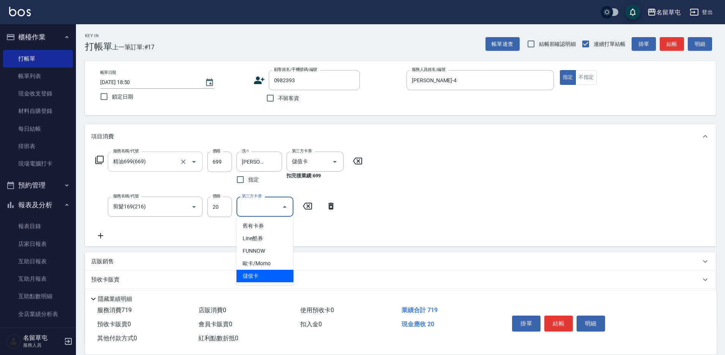
type input "儲值卡"
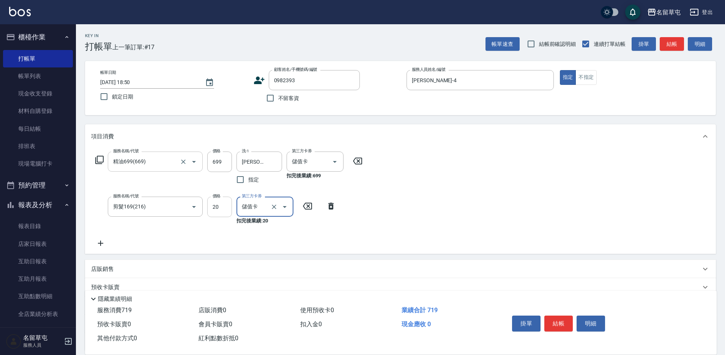
click at [231, 215] on input "20" at bounding box center [219, 207] width 25 height 20
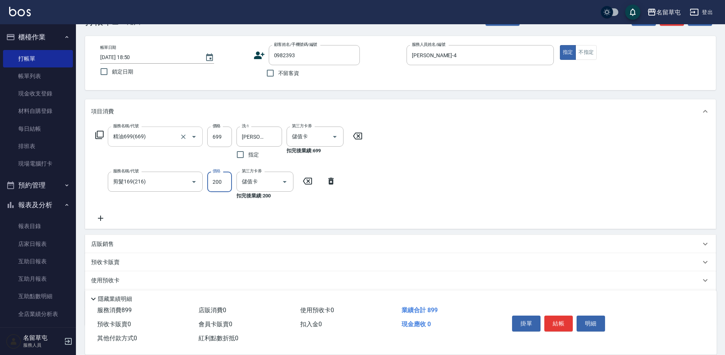
scroll to position [69, 0]
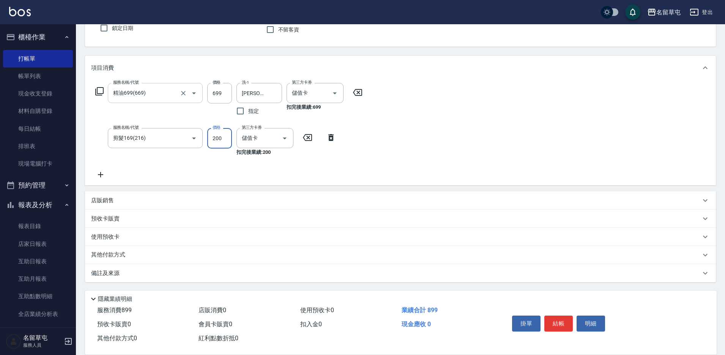
type input "200"
click at [105, 200] on p "店販銷售" at bounding box center [102, 201] width 23 height 8
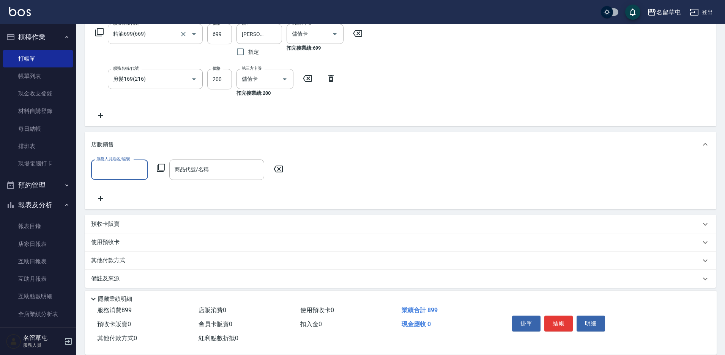
scroll to position [129, 0]
type input "[PERSON_NAME]-4"
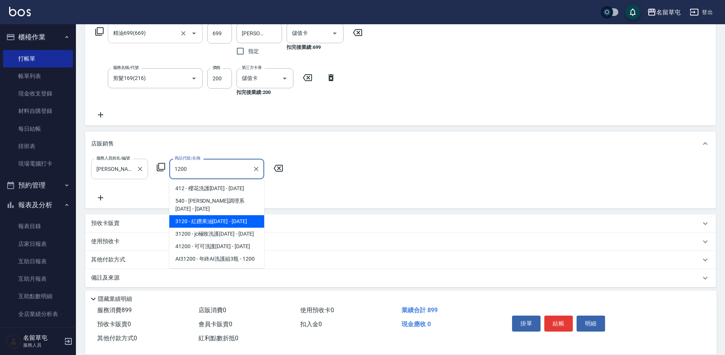
type input "紅鑽果油1200"
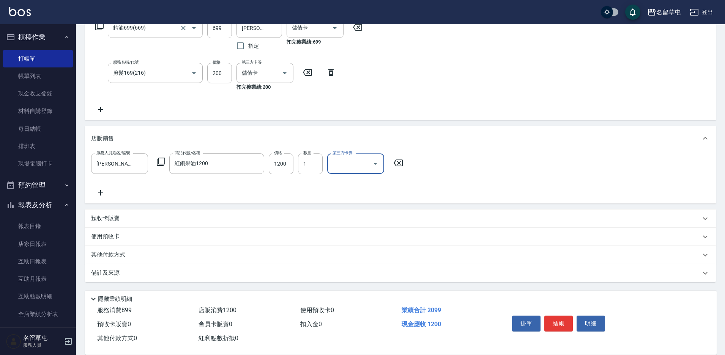
scroll to position [20, 0]
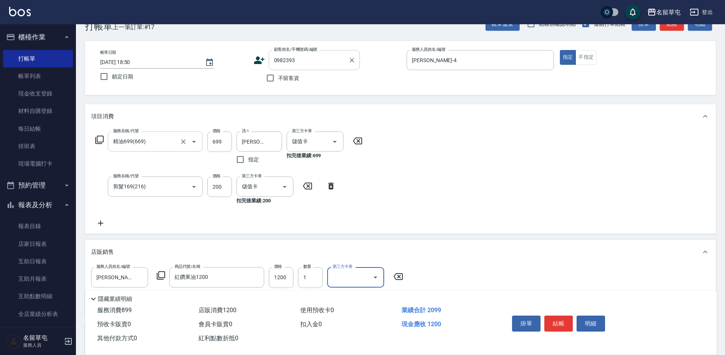
click at [307, 59] on input "0982393" at bounding box center [308, 59] width 73 height 13
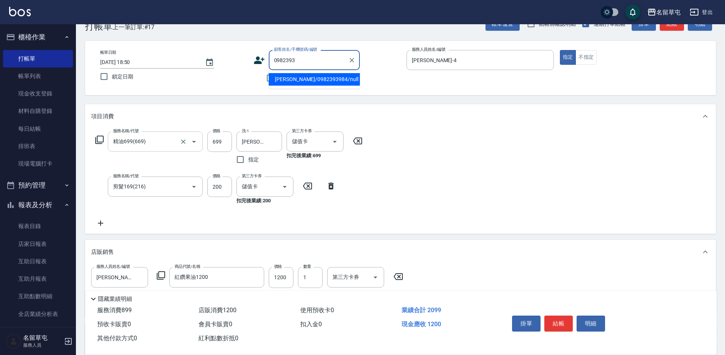
click at [306, 81] on li "[PERSON_NAME]/0982393984/null" at bounding box center [314, 79] width 91 height 13
type input "[PERSON_NAME]/0982393984/null"
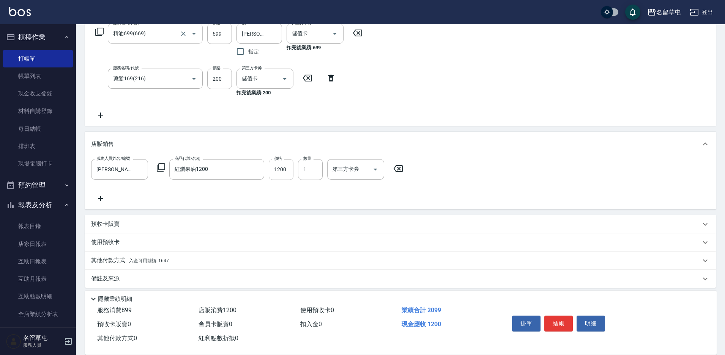
scroll to position [134, 0]
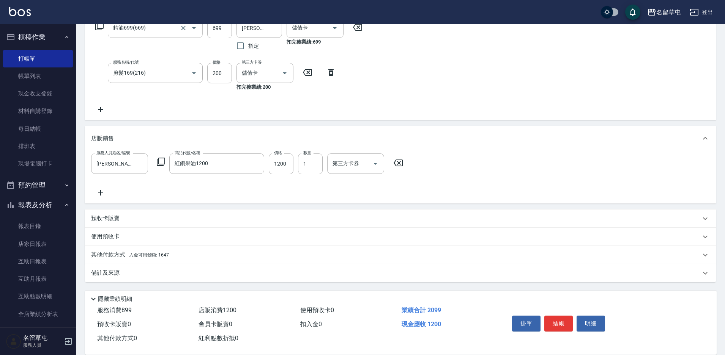
click at [118, 255] on p "其他付款方式 入金可用餘額: 1647" at bounding box center [130, 255] width 78 height 8
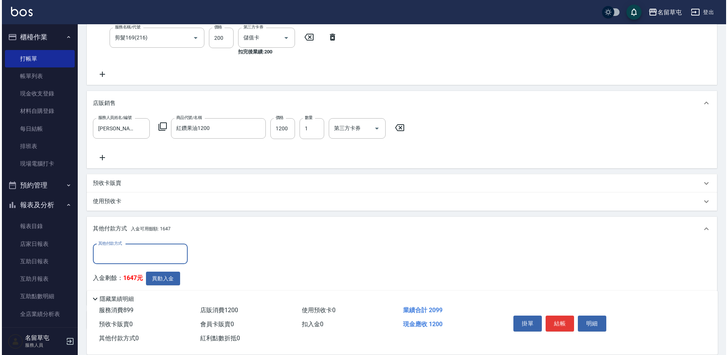
scroll to position [216, 0]
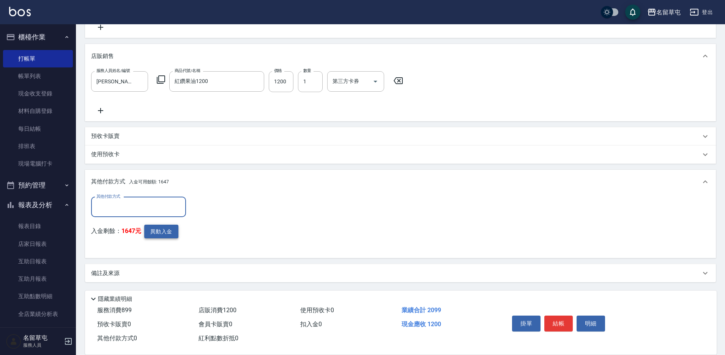
click at [160, 235] on button "異動入金" at bounding box center [161, 232] width 34 height 14
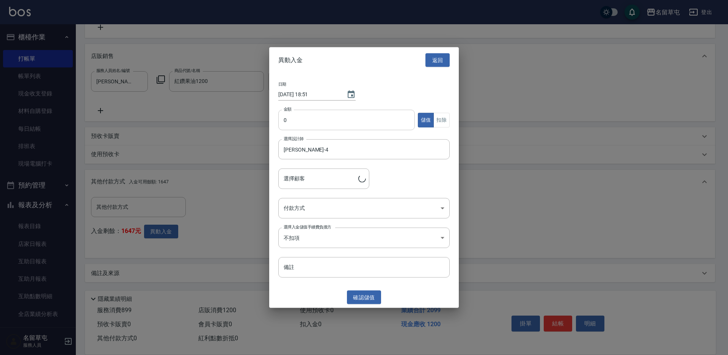
type input "[PERSON_NAME]/0982393984"
click at [337, 118] on input "0" at bounding box center [346, 120] width 137 height 20
type input "899"
click at [450, 121] on button "扣除" at bounding box center [442, 120] width 16 height 15
click at [321, 212] on body "名留草屯 登出 櫃檯作業 打帳單 帳單列表 現金收支登錄 材料自購登錄 每日結帳 排班表 現場電腦打卡 預約管理 預約管理 單日預約紀錄 單週預約紀錄 報表及…" at bounding box center [364, 70] width 728 height 572
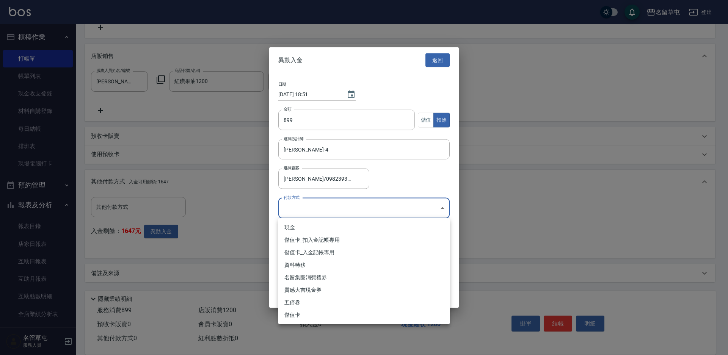
click at [313, 243] on li "儲值卡_扣入金記帳專用" at bounding box center [363, 240] width 171 height 13
type input "儲值卡_扣入金記帳專用"
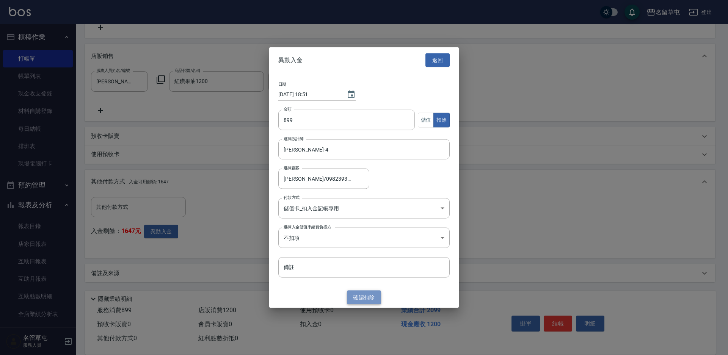
click at [362, 303] on button "確認 扣除" at bounding box center [364, 298] width 34 height 14
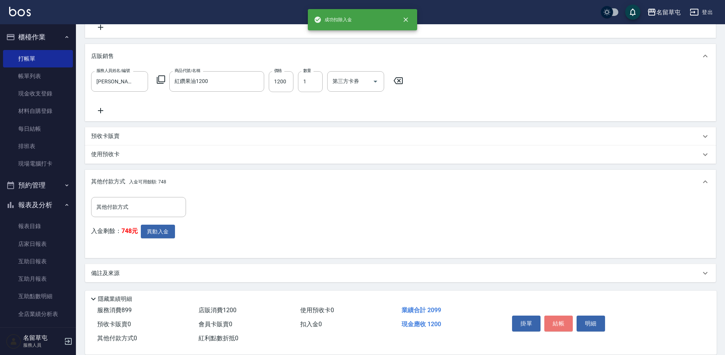
click at [559, 319] on button "結帳" at bounding box center [558, 324] width 28 height 16
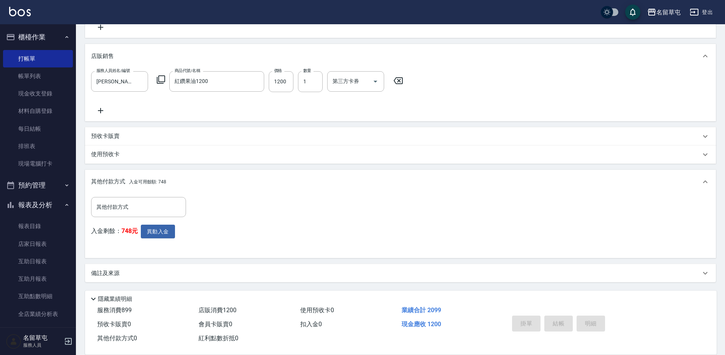
type input "[DATE] 18:51"
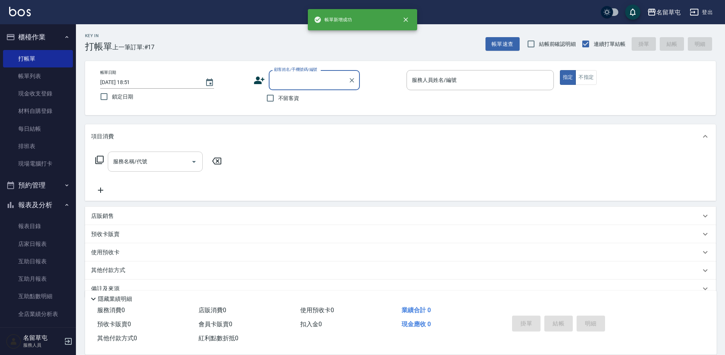
scroll to position [0, 0]
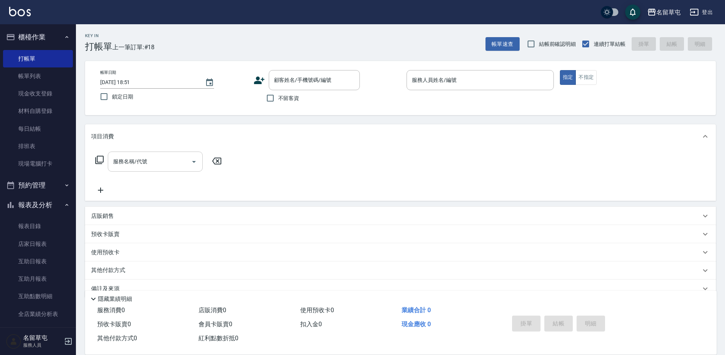
click at [292, 104] on label "不留客資" at bounding box center [280, 98] width 37 height 16
click at [278, 104] on input "不留客資" at bounding box center [270, 98] width 16 height 16
checkbox input "true"
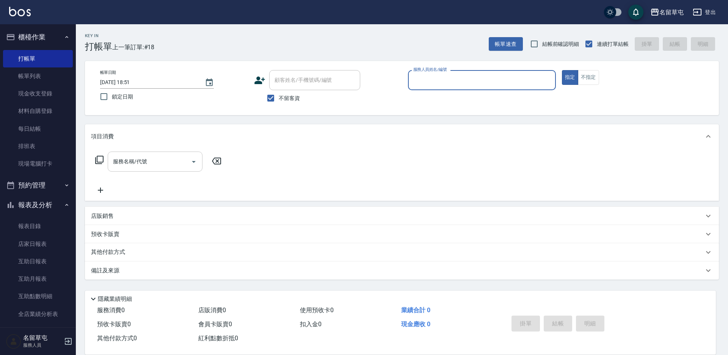
click at [442, 91] on p at bounding box center [482, 94] width 148 height 8
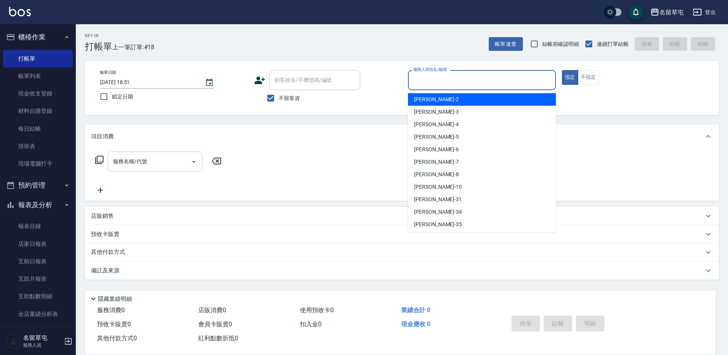
click at [444, 85] on input "服務人員姓名/編號" at bounding box center [482, 80] width 141 height 13
type input "[PERSON_NAME]/0976982260/"
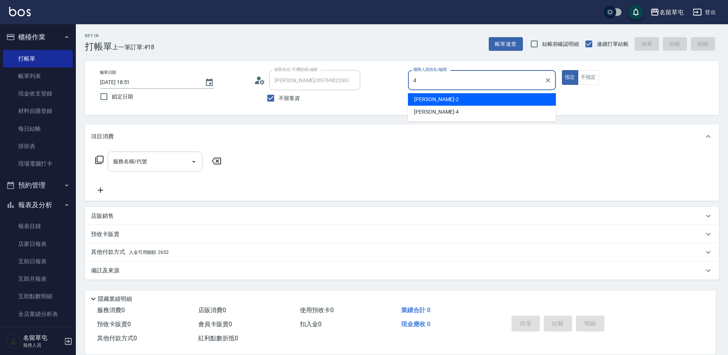
type input "[PERSON_NAME]-4"
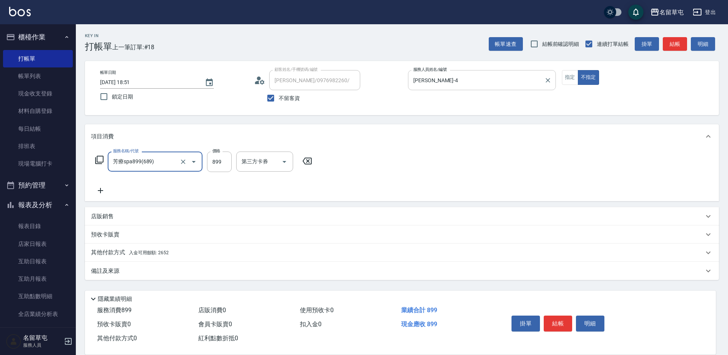
type input "芳療spa899(689)"
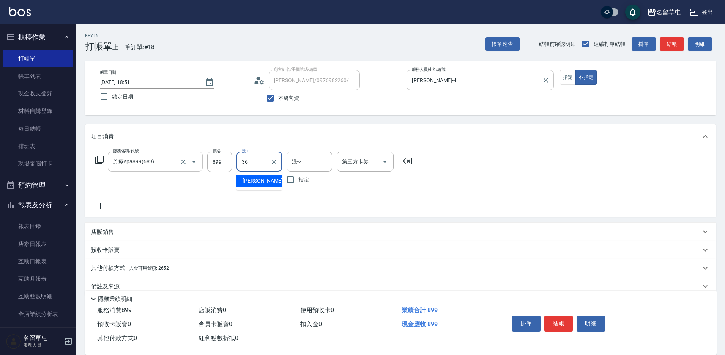
type input "[PERSON_NAME]-36"
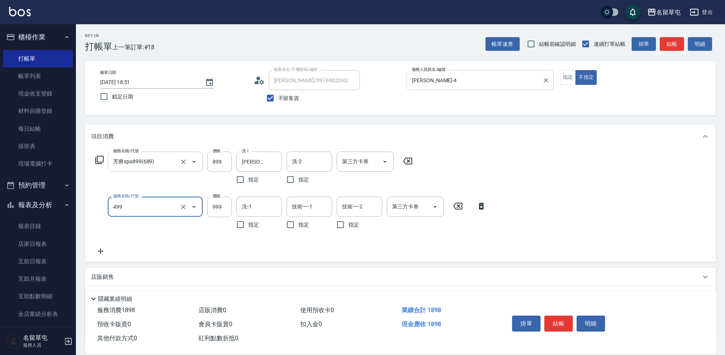
type input "染髮999(499)"
type input "1600"
type input "[PERSON_NAME]-36"
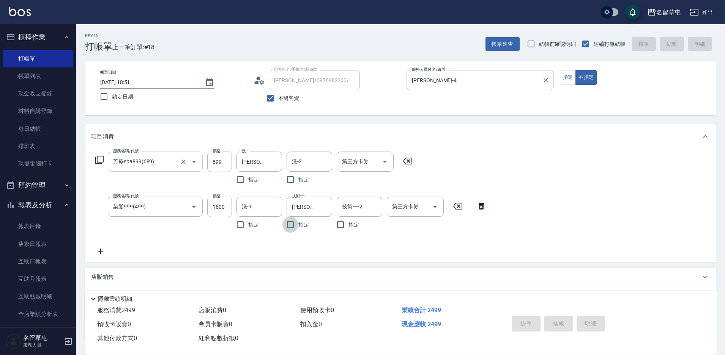
type input "[DATE] 18:52"
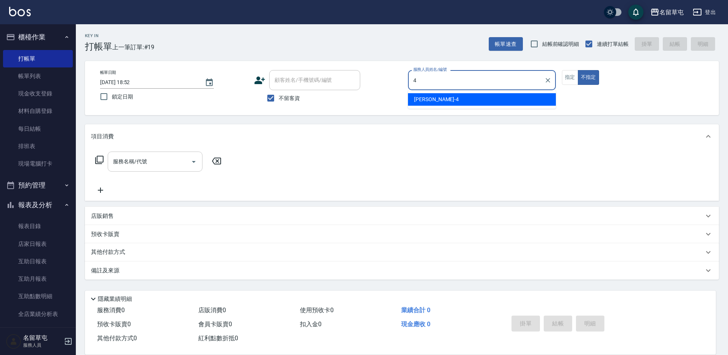
type input "[PERSON_NAME]-4"
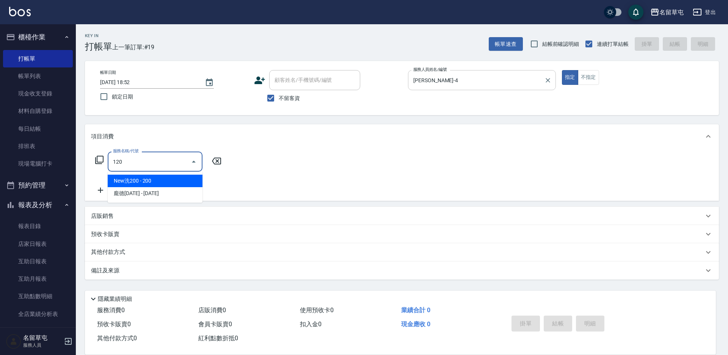
type input "New洗200(120)"
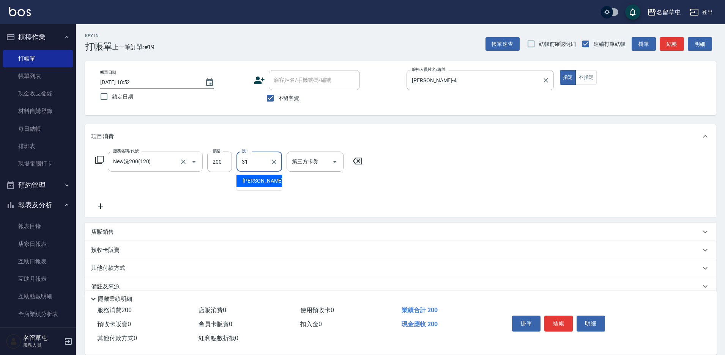
type input "[PERSON_NAME]-31"
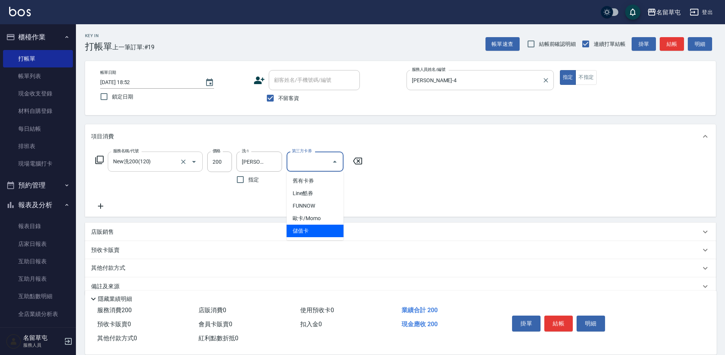
type input "儲值卡"
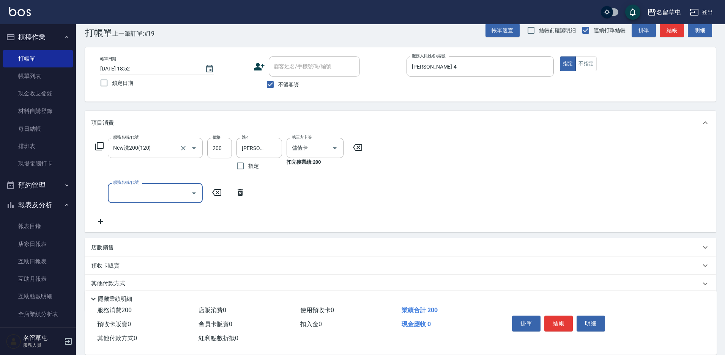
scroll to position [38, 0]
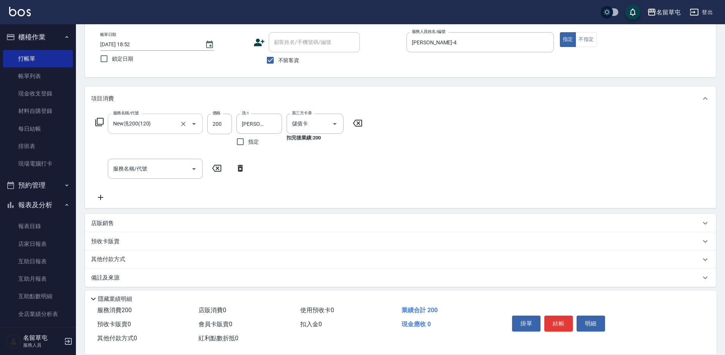
click at [289, 67] on label "不留客資" at bounding box center [280, 60] width 37 height 16
click at [278, 67] on input "不留客資" at bounding box center [270, 60] width 16 height 16
checkbox input "false"
click at [294, 43] on input "顧客姓名/手機號碼/編號" at bounding box center [308, 42] width 73 height 13
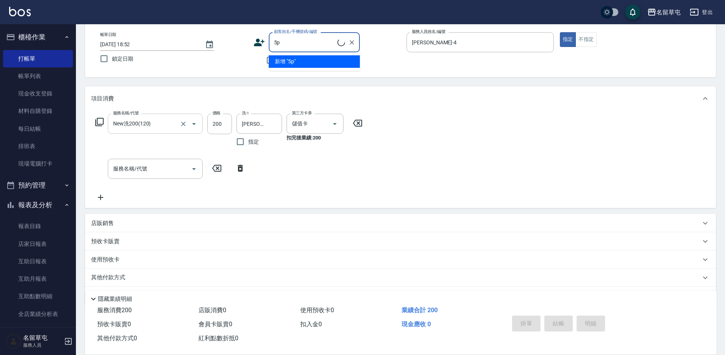
type input "5"
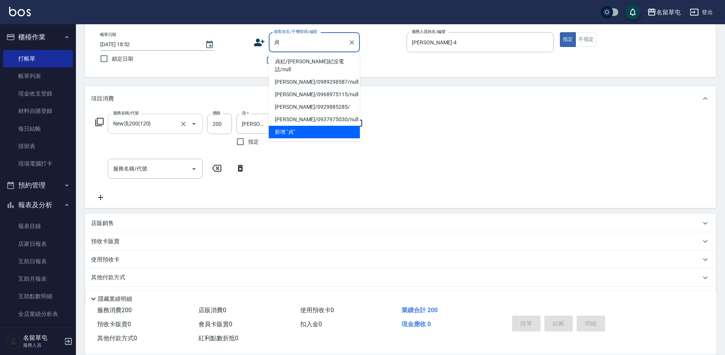
click at [296, 61] on li "貞妃/[PERSON_NAME]妃沒電話/null" at bounding box center [314, 65] width 91 height 20
type input "貞妃/[PERSON_NAME]妃沒電話/null"
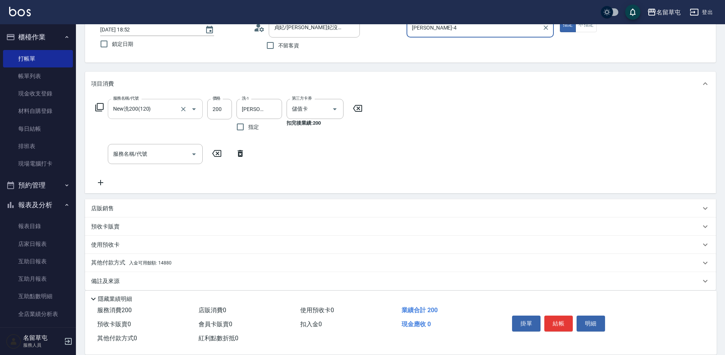
scroll to position [61, 0]
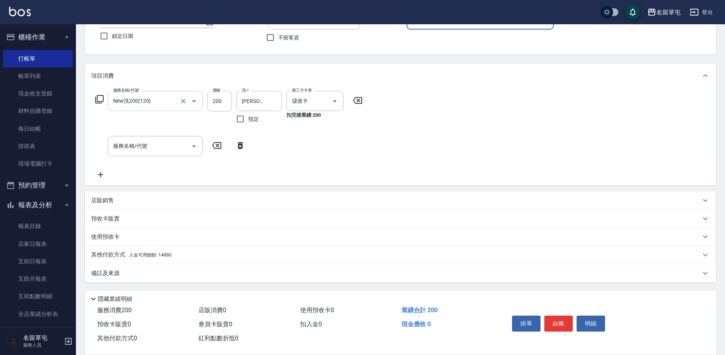
click at [122, 253] on p "其他付款方式 入金可用餘額: 14880" at bounding box center [131, 255] width 80 height 8
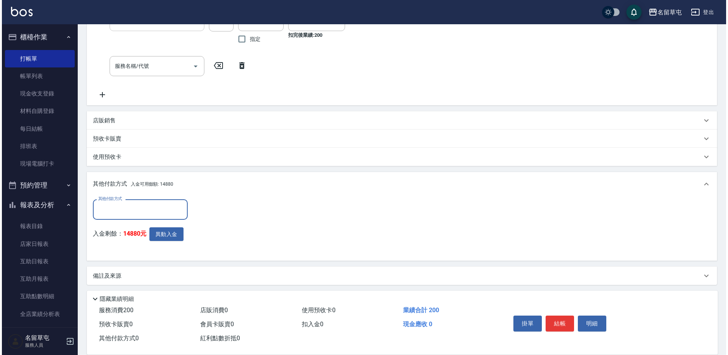
scroll to position [143, 0]
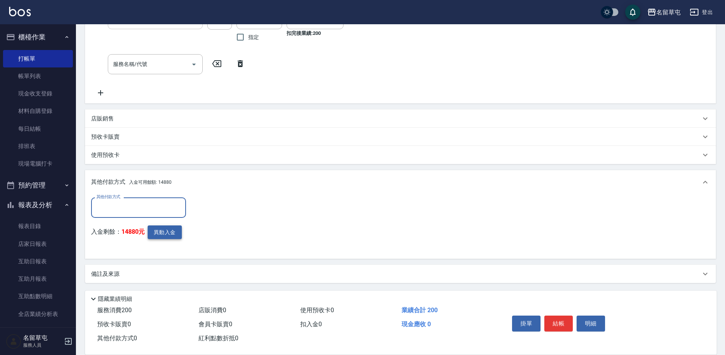
click at [166, 236] on button "異動入金" at bounding box center [165, 233] width 34 height 14
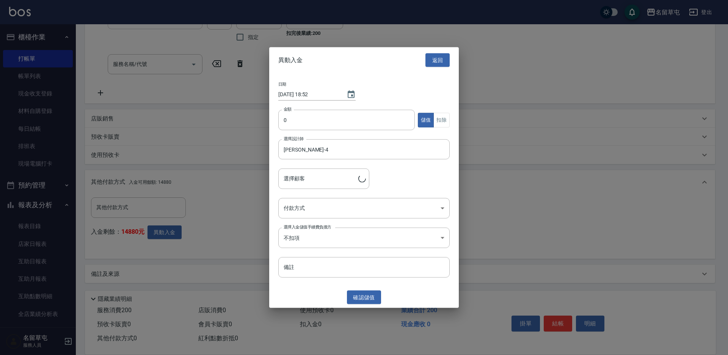
type input "[PERSON_NAME]/[PERSON_NAME]妃沒電話"
click at [310, 121] on input "0" at bounding box center [346, 120] width 137 height 20
type input "200"
click at [437, 120] on button "扣除" at bounding box center [442, 120] width 16 height 15
click at [344, 205] on body "名留草屯 登出 櫃檯作業 打帳單 帳單列表 現金收支登錄 材料自購登錄 每日結帳 排班表 現場電腦打卡 預約管理 預約管理 單日預約紀錄 單週預約紀錄 報表及…" at bounding box center [364, 106] width 728 height 499
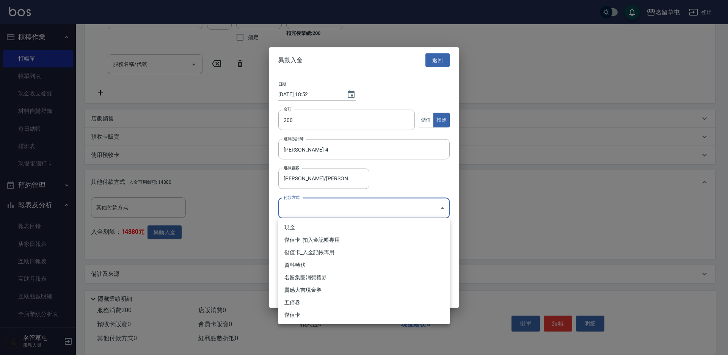
click at [324, 244] on li "儲值卡_扣入金記帳專用" at bounding box center [363, 240] width 171 height 13
type input "儲值卡_扣入金記帳專用"
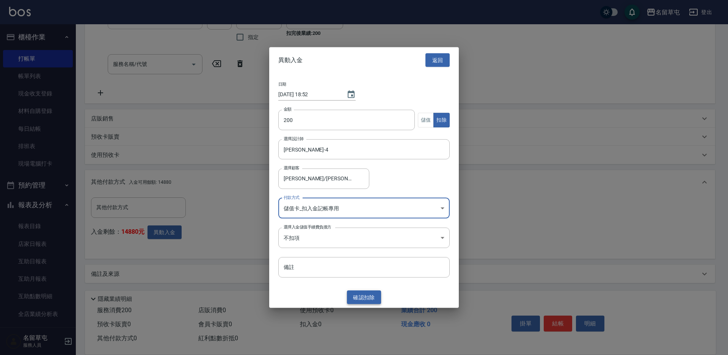
click at [357, 300] on button "確認 扣除" at bounding box center [364, 298] width 34 height 14
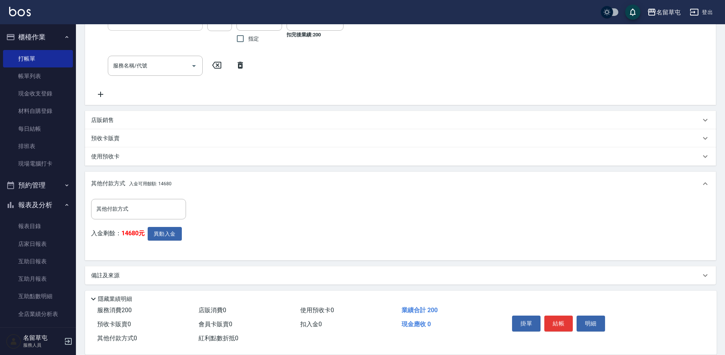
scroll to position [143, 0]
click at [555, 316] on button "結帳" at bounding box center [558, 324] width 28 height 16
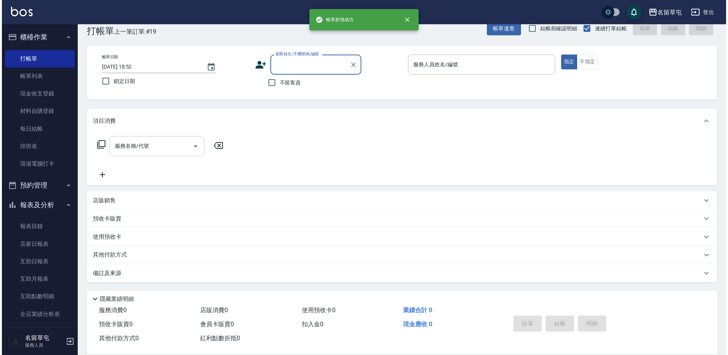
scroll to position [0, 0]
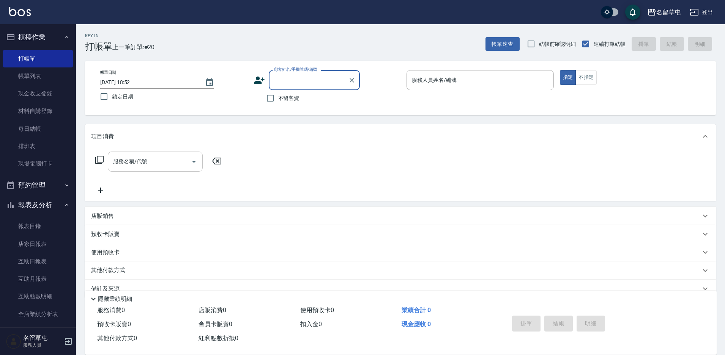
type input "6"
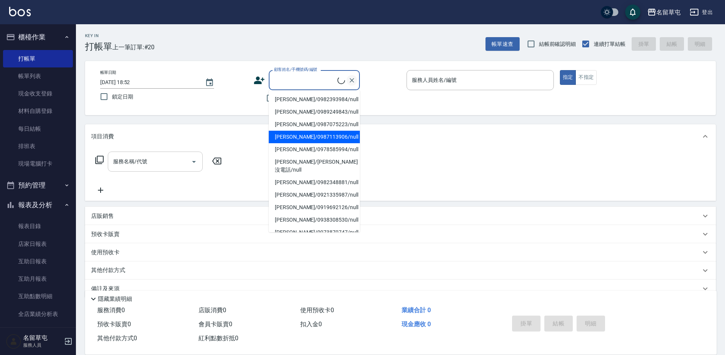
click at [351, 81] on icon "Clear" at bounding box center [351, 80] width 5 height 5
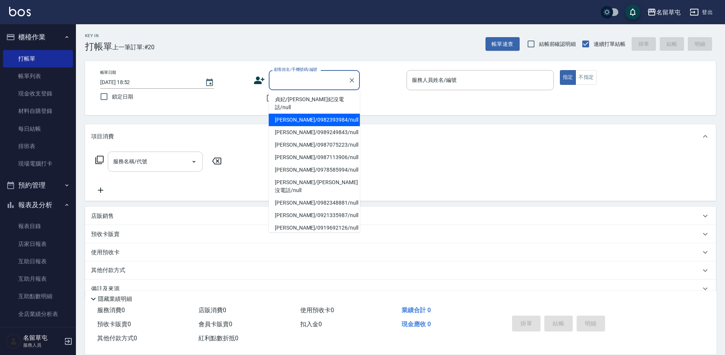
click at [249, 102] on div "帳單日期 [DATE] 18:52 鎖定日期 顧客姓名/手機號碼/編號 顧客姓名/手機號碼/編號 不留客資 服務人員姓名/編號 服務人員姓名/編號 指定 不指定" at bounding box center [400, 88] width 612 height 36
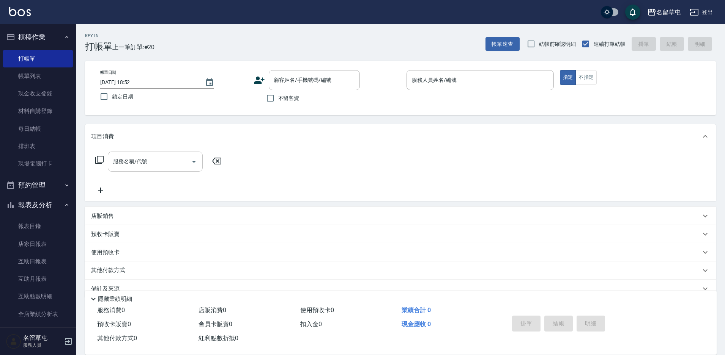
click at [283, 98] on span "不留客資" at bounding box center [288, 98] width 21 height 8
click at [278, 98] on input "不留客資" at bounding box center [270, 98] width 16 height 16
checkbox input "true"
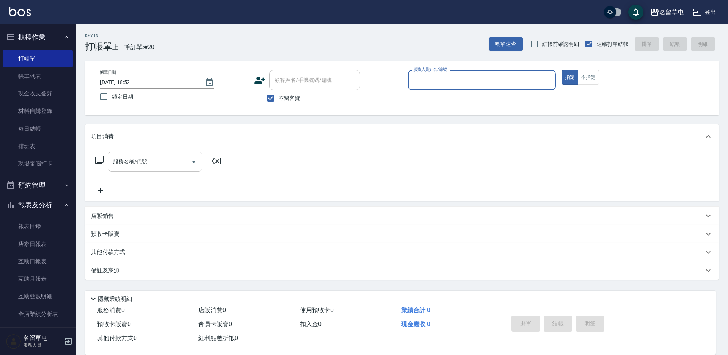
click at [438, 80] on input "服務人員姓名/編號" at bounding box center [482, 80] width 141 height 13
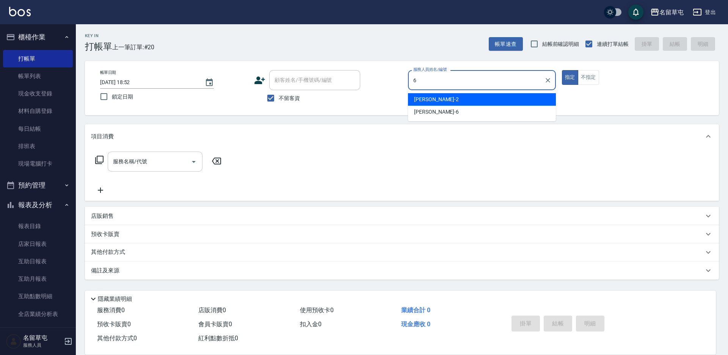
type input "[PERSON_NAME]-6"
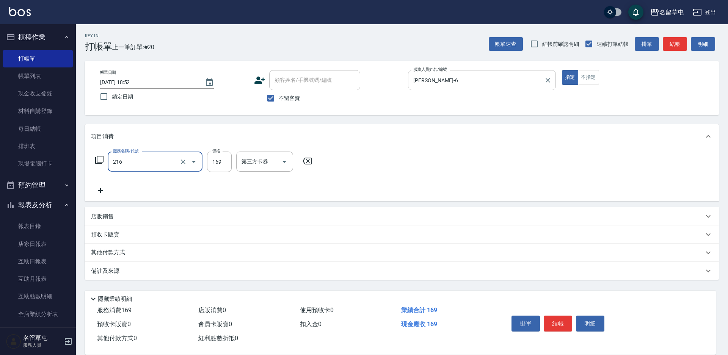
type input "剪髮169(216)"
type input "200"
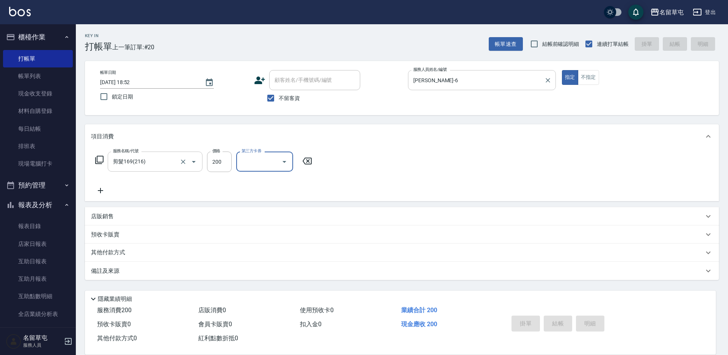
type input "[DATE] 18:53"
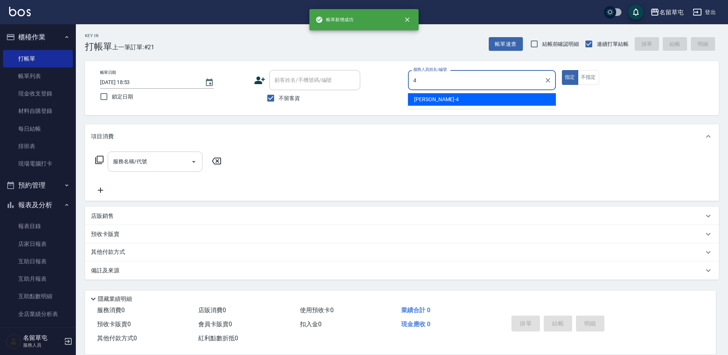
type input "[PERSON_NAME]-4"
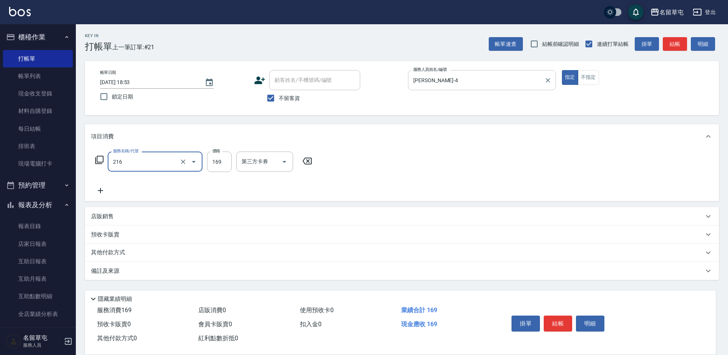
type input "剪髮169(216)"
type input "200"
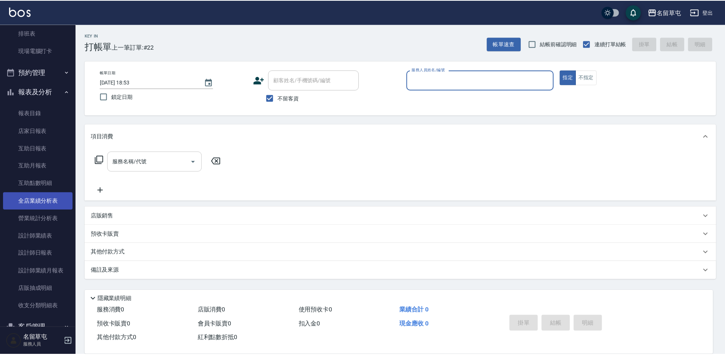
scroll to position [114, 0]
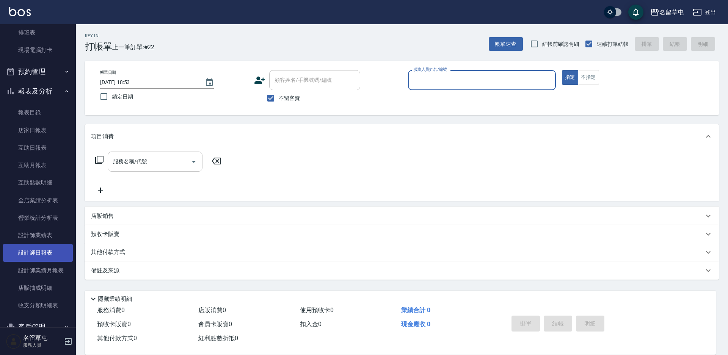
click at [41, 255] on link "設計師日報表" at bounding box center [38, 252] width 70 height 17
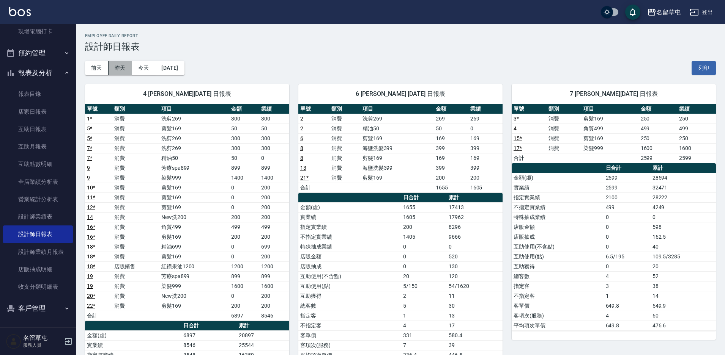
click at [122, 63] on button "昨天" at bounding box center [121, 68] width 24 height 14
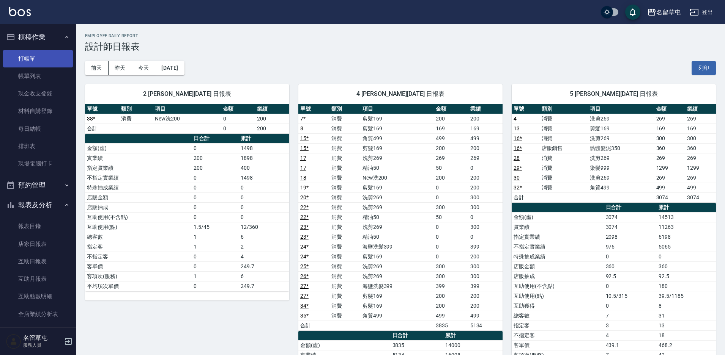
click at [36, 63] on link "打帳單" at bounding box center [38, 58] width 70 height 17
